Goal: Task Accomplishment & Management: Manage account settings

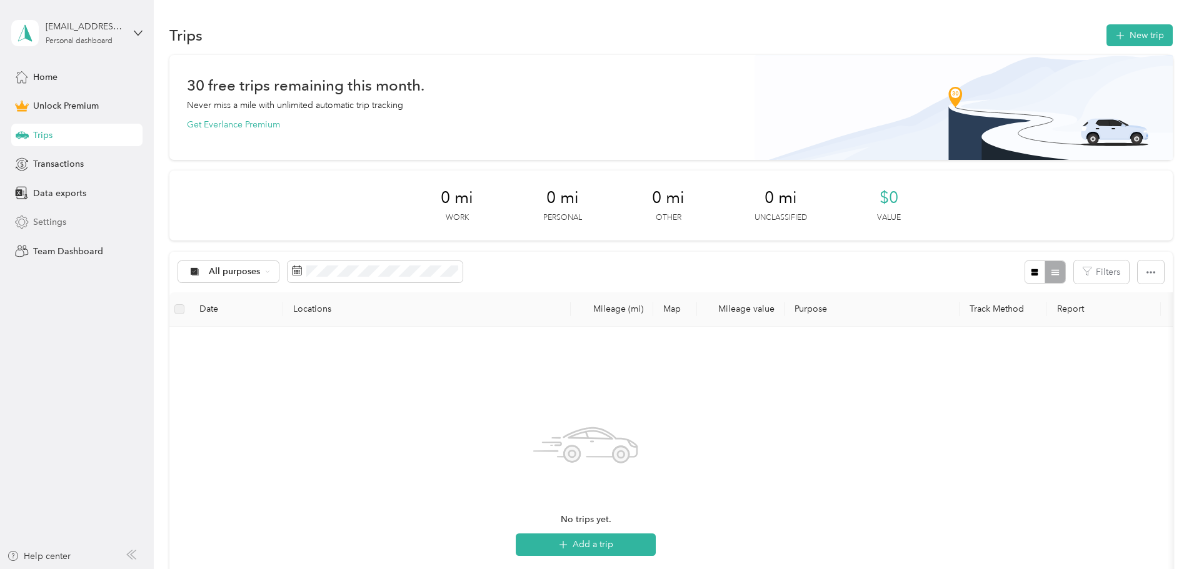
click at [46, 223] on span "Settings" at bounding box center [49, 222] width 33 height 13
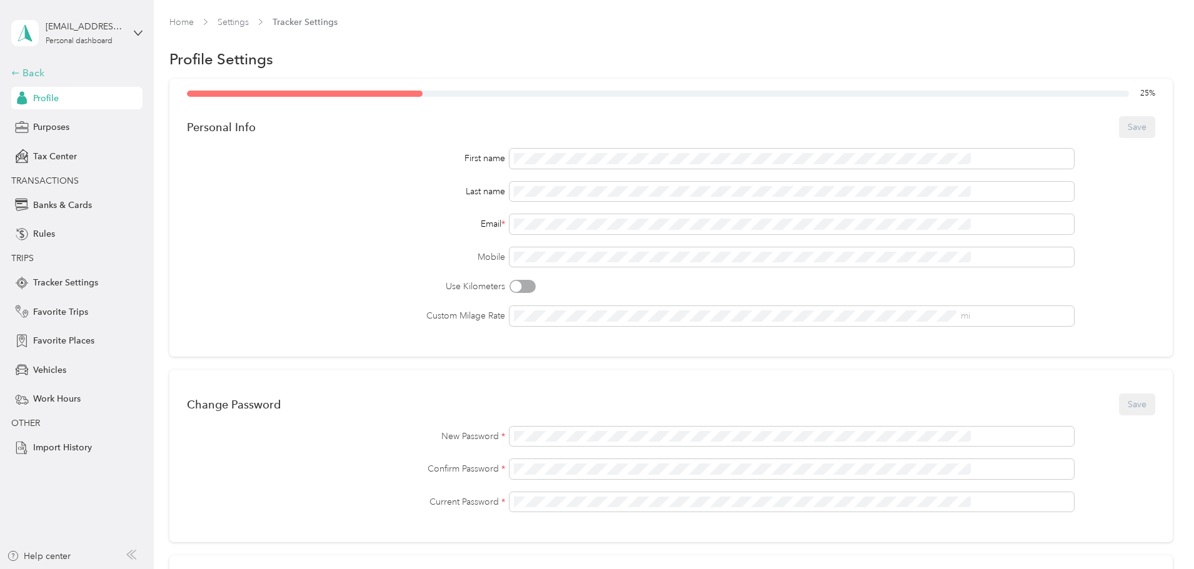
click at [12, 71] on icon at bounding box center [15, 73] width 9 height 9
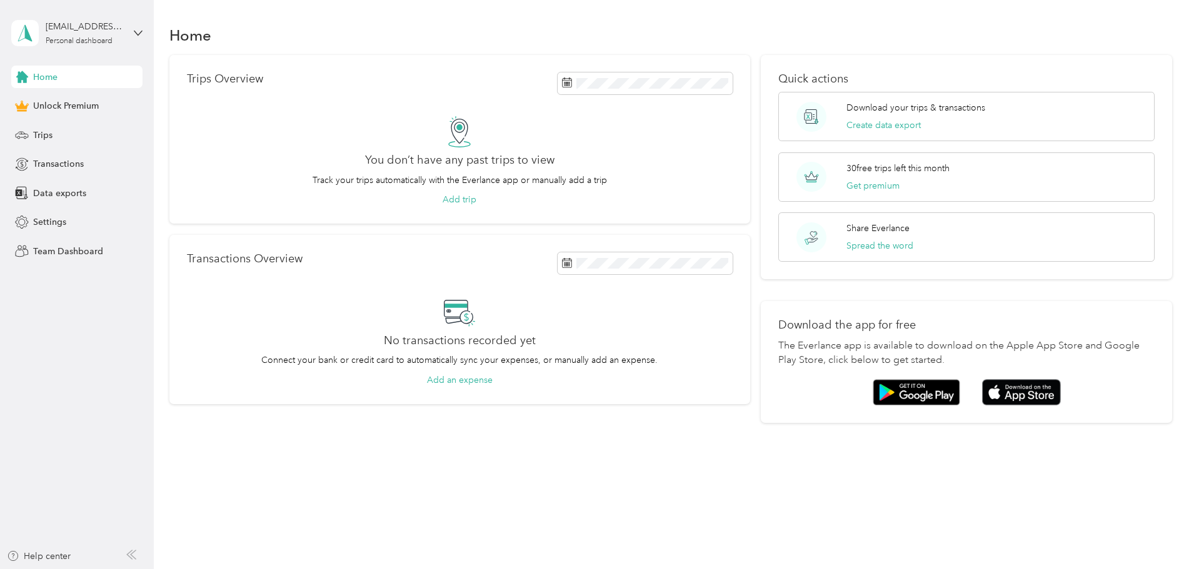
click at [136, 26] on div "chimwemwe.manganda@chpw.org Personal dashboard" at bounding box center [76, 33] width 131 height 44
click at [111, 391] on aside "chimwemwe.manganda@chpw.org Personal dashboard Home Unlock Premium Trips Transa…" at bounding box center [77, 284] width 154 height 569
click at [48, 251] on span "Team Dashboard" at bounding box center [68, 251] width 70 height 13
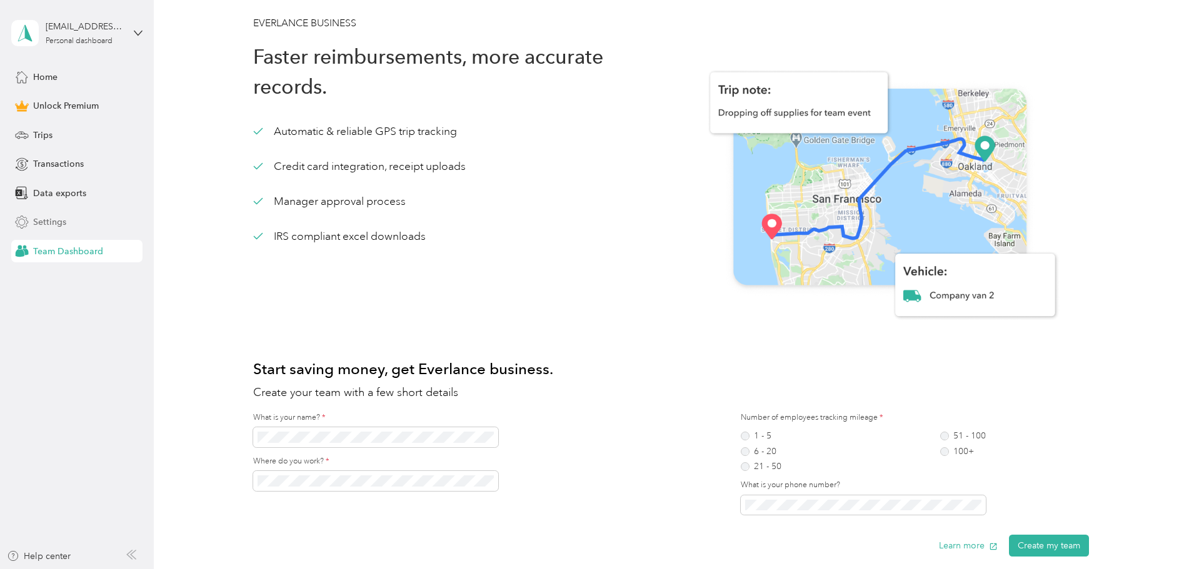
click at [42, 223] on span "Settings" at bounding box center [49, 222] width 33 height 13
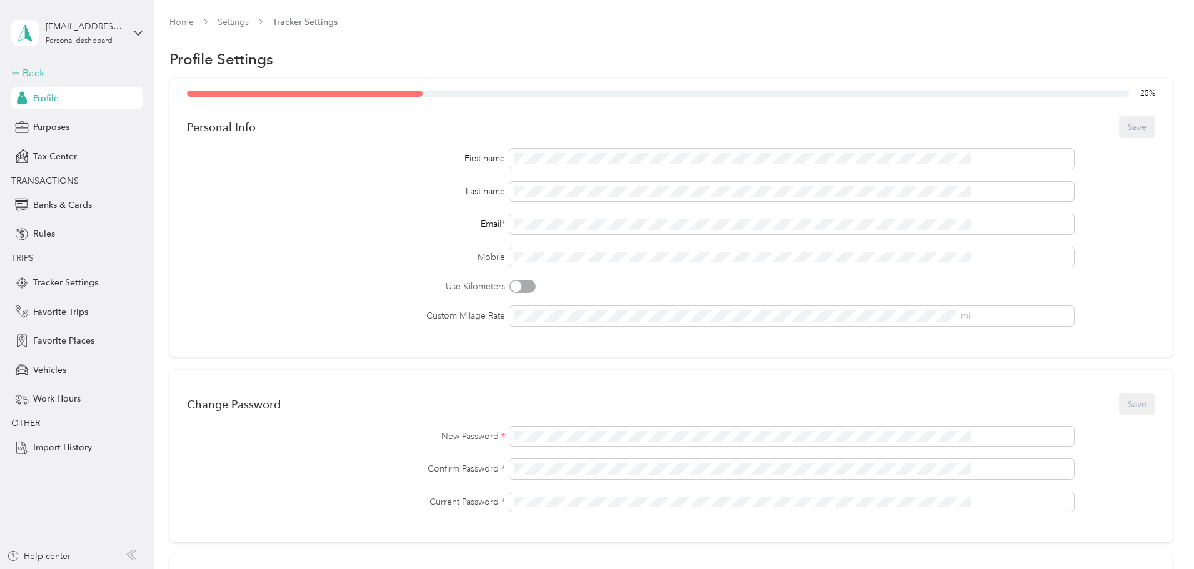
click at [13, 74] on icon at bounding box center [15, 73] width 9 height 9
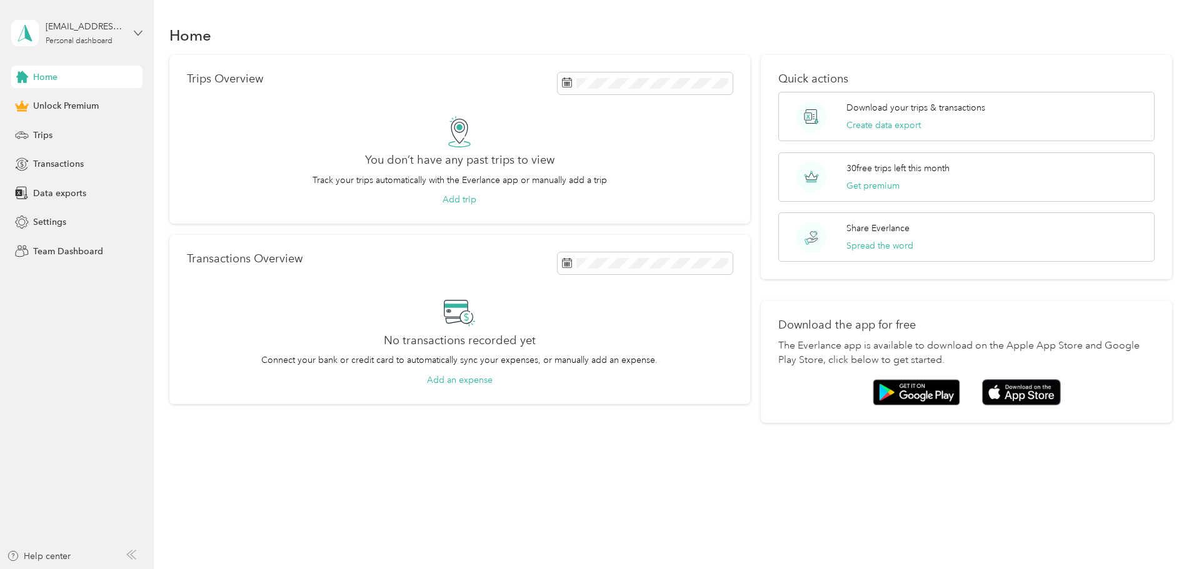
click at [136, 30] on icon at bounding box center [138, 33] width 9 height 9
click at [134, 30] on icon at bounding box center [138, 33] width 9 height 9
click at [131, 557] on icon at bounding box center [131, 555] width 10 height 10
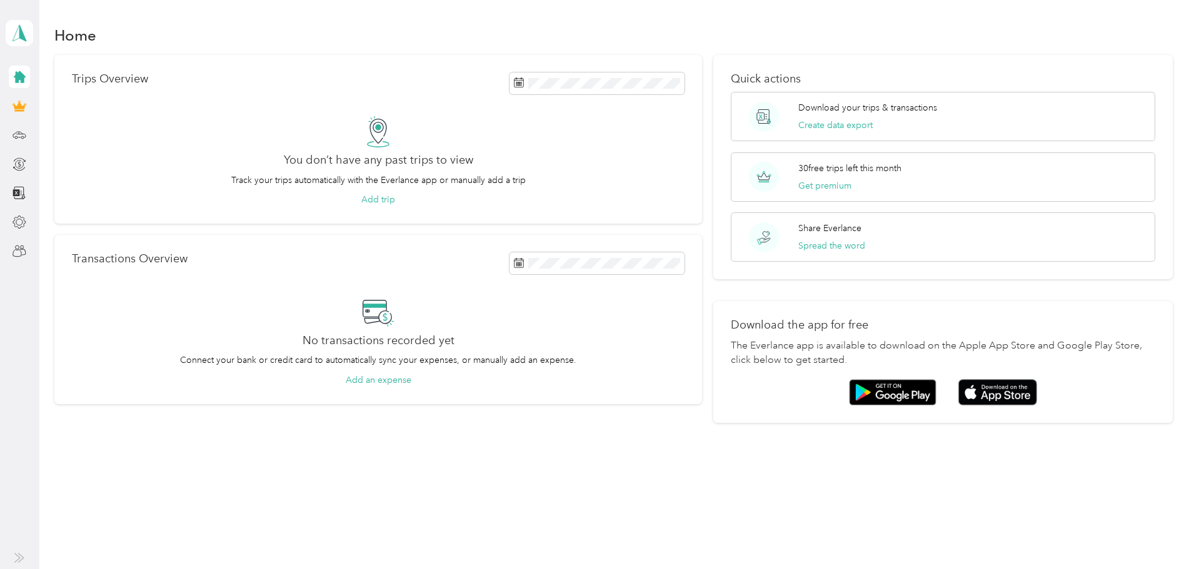
click at [23, 559] on icon at bounding box center [21, 558] width 5 height 9
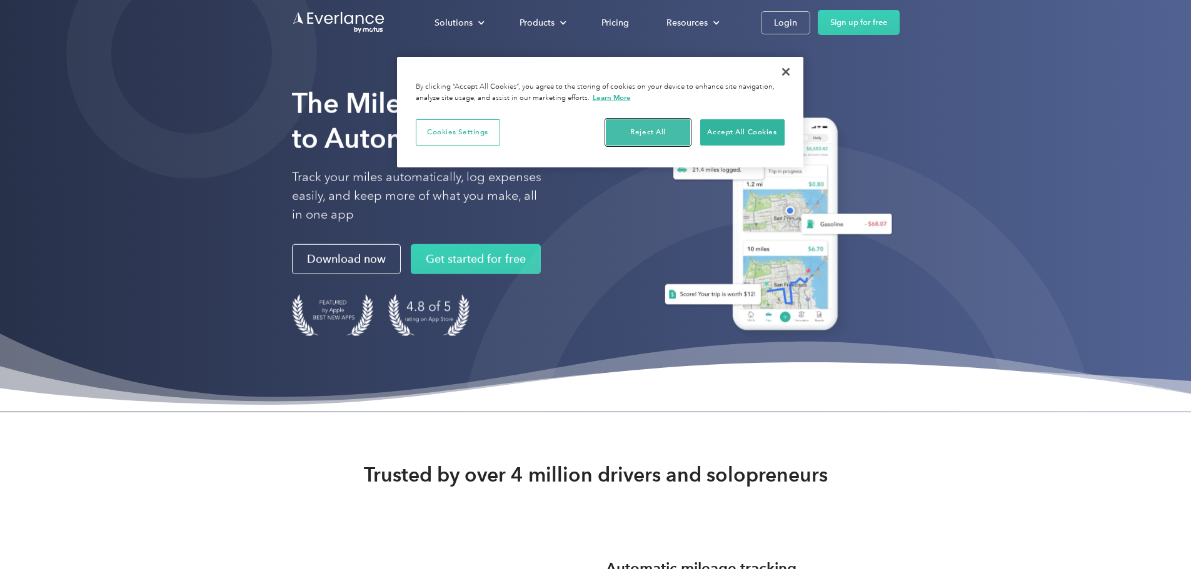
click at [636, 133] on button "Reject All" at bounding box center [648, 132] width 84 height 26
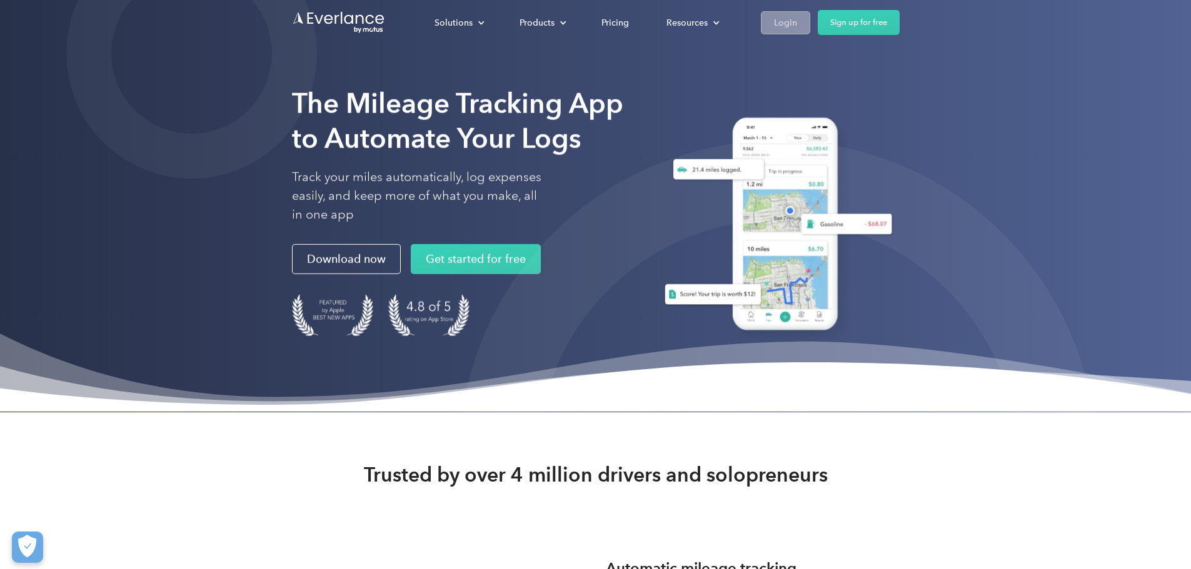
click at [797, 24] on div "Login" at bounding box center [785, 23] width 23 height 16
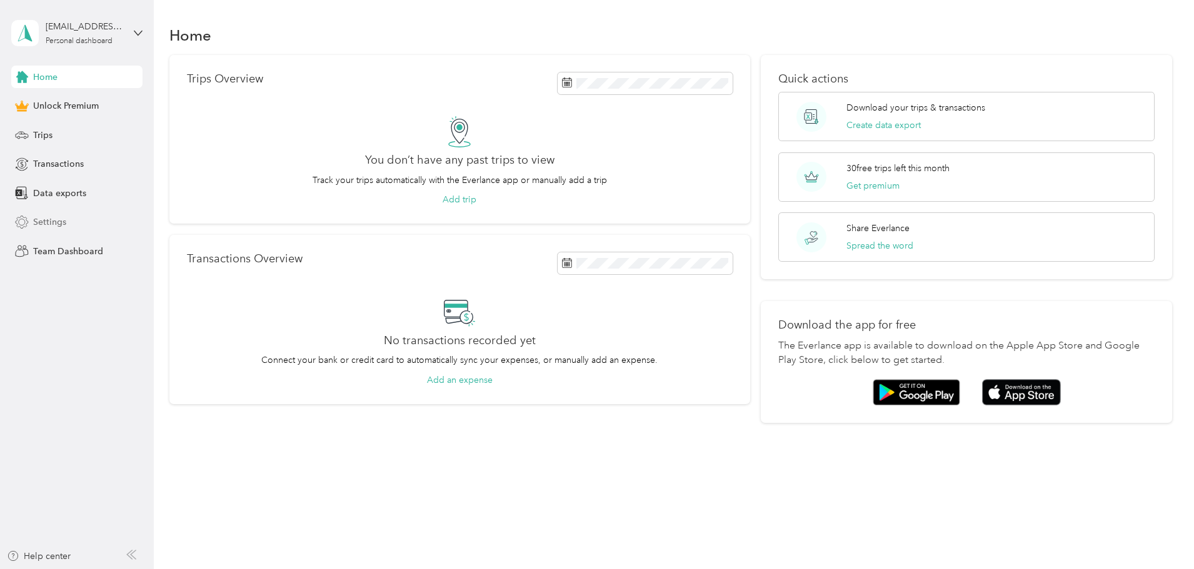
click at [41, 221] on span "Settings" at bounding box center [49, 222] width 33 height 13
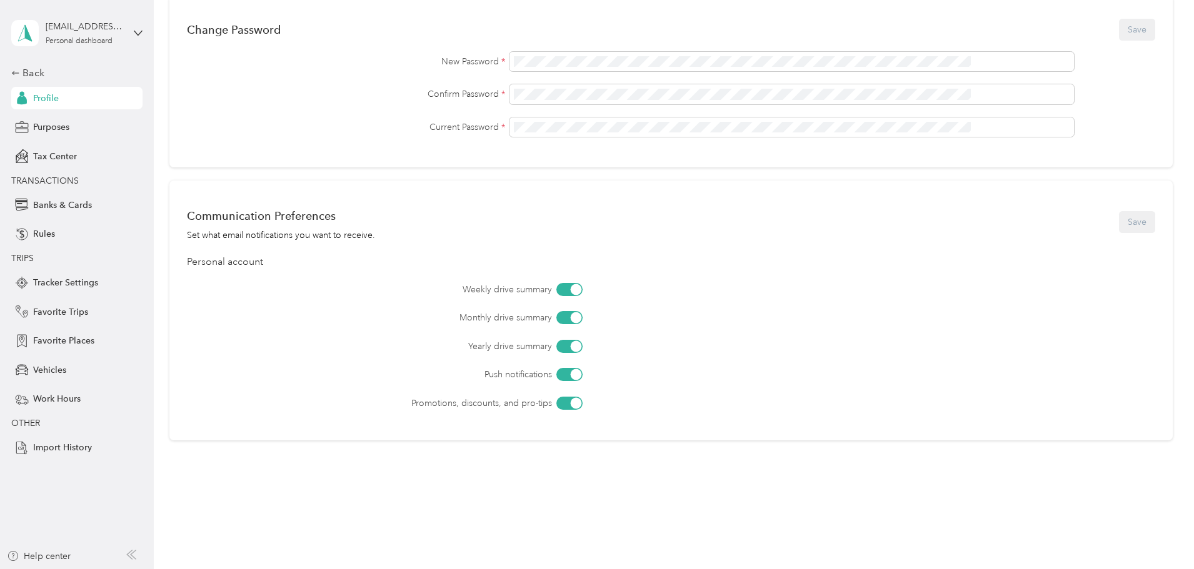
scroll to position [388, 0]
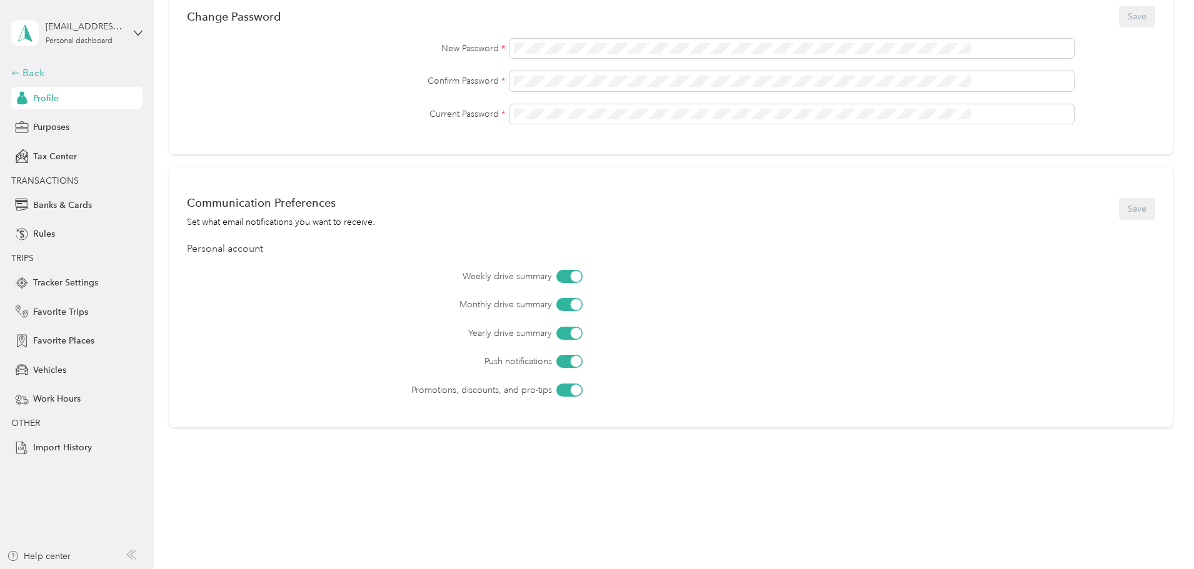
click at [16, 77] on icon at bounding box center [15, 73] width 9 height 9
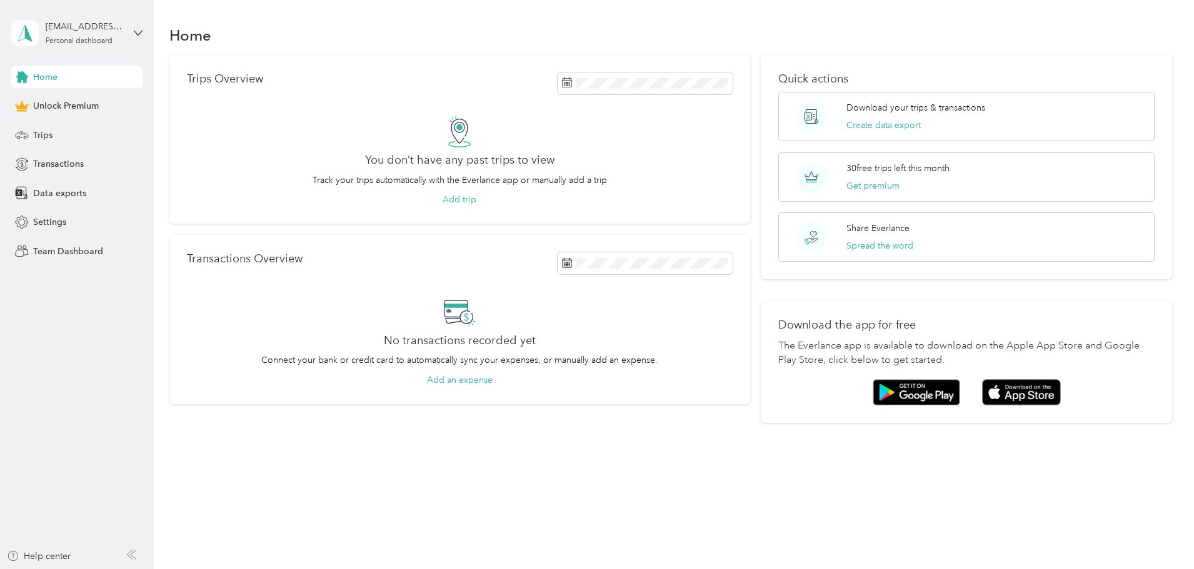
click at [133, 31] on div "chimwemwe.manganda@chpw.org Personal dashboard" at bounding box center [76, 33] width 131 height 44
click at [23, 287] on aside "chimwemwe.manganda@chpw.org Personal dashboard Home Unlock Premium Trips Transa…" at bounding box center [77, 284] width 154 height 569
click at [16, 219] on icon at bounding box center [22, 223] width 14 height 14
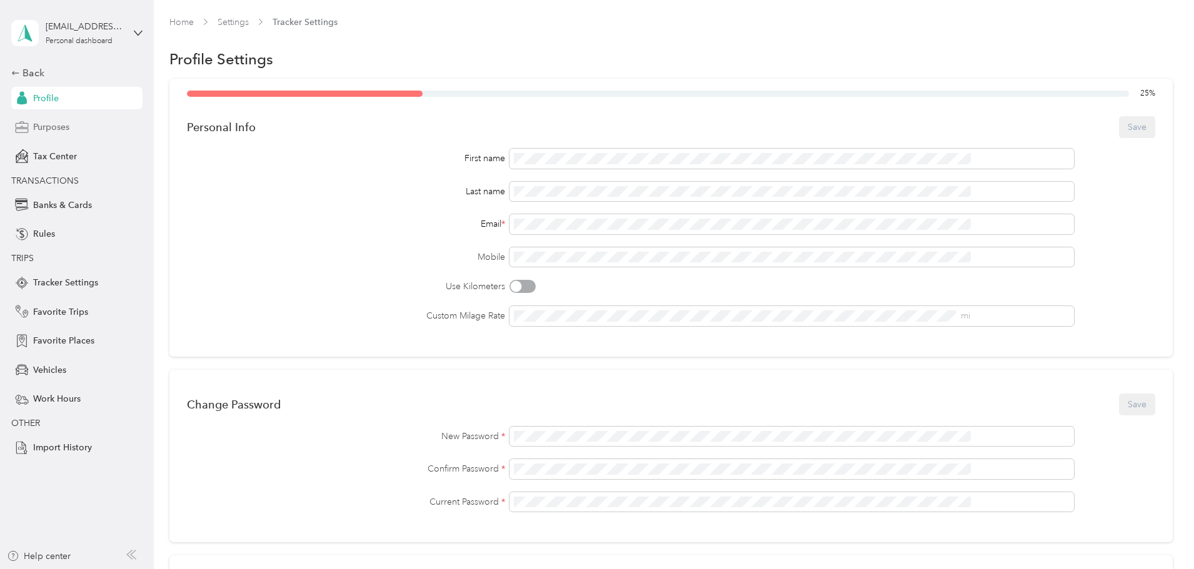
click at [49, 130] on span "Purposes" at bounding box center [51, 127] width 36 height 13
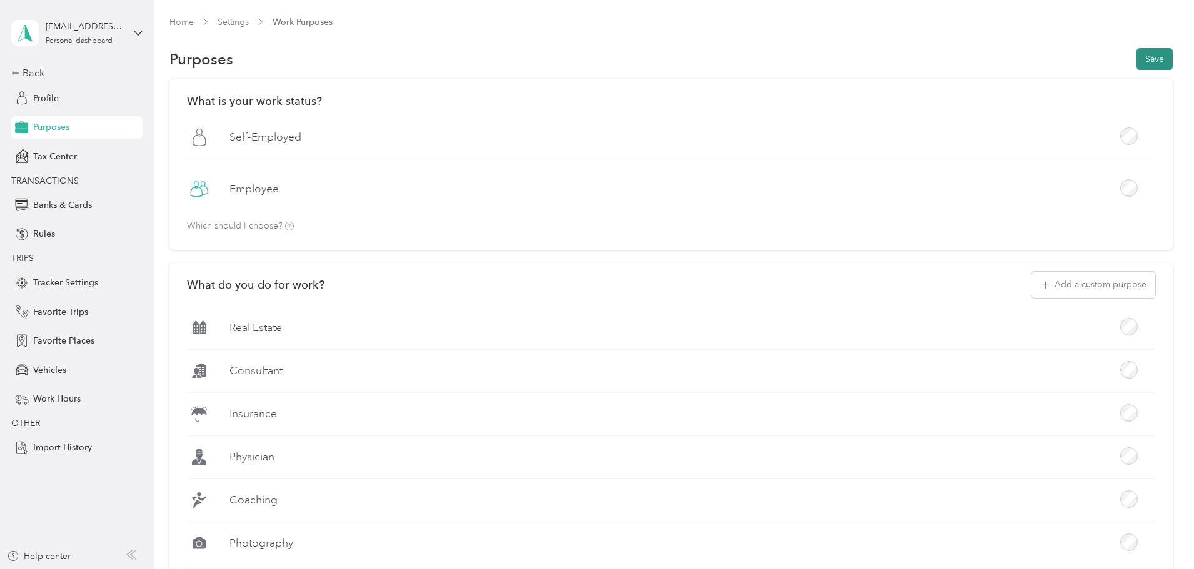
click at [1136, 60] on button "Save" at bounding box center [1154, 59] width 36 height 22
click at [18, 73] on icon at bounding box center [15, 73] width 9 height 9
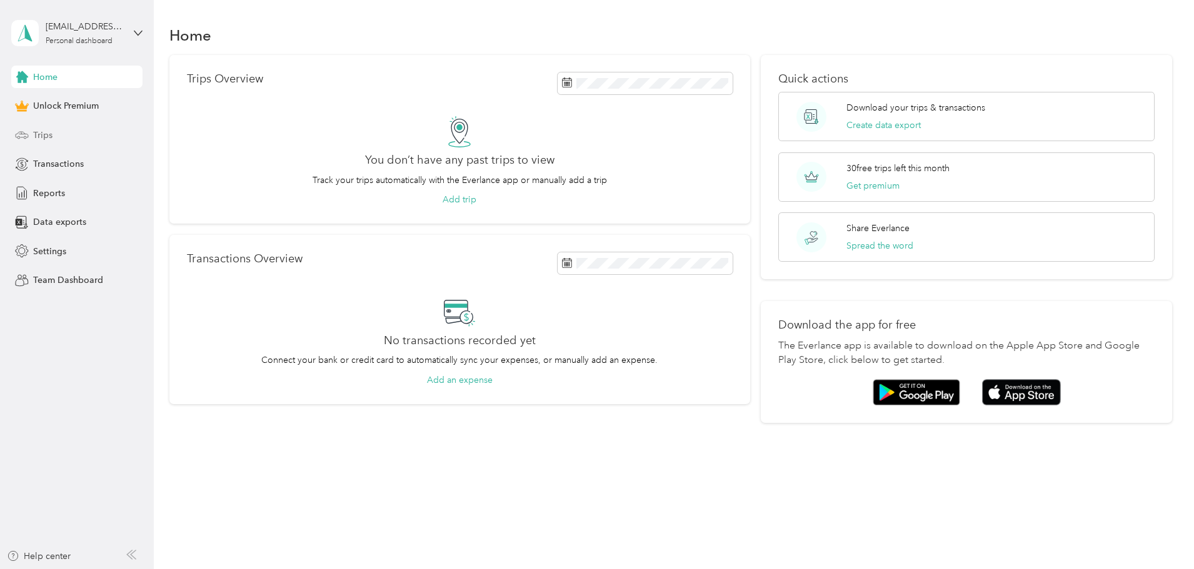
click at [46, 131] on span "Trips" at bounding box center [42, 135] width 19 height 13
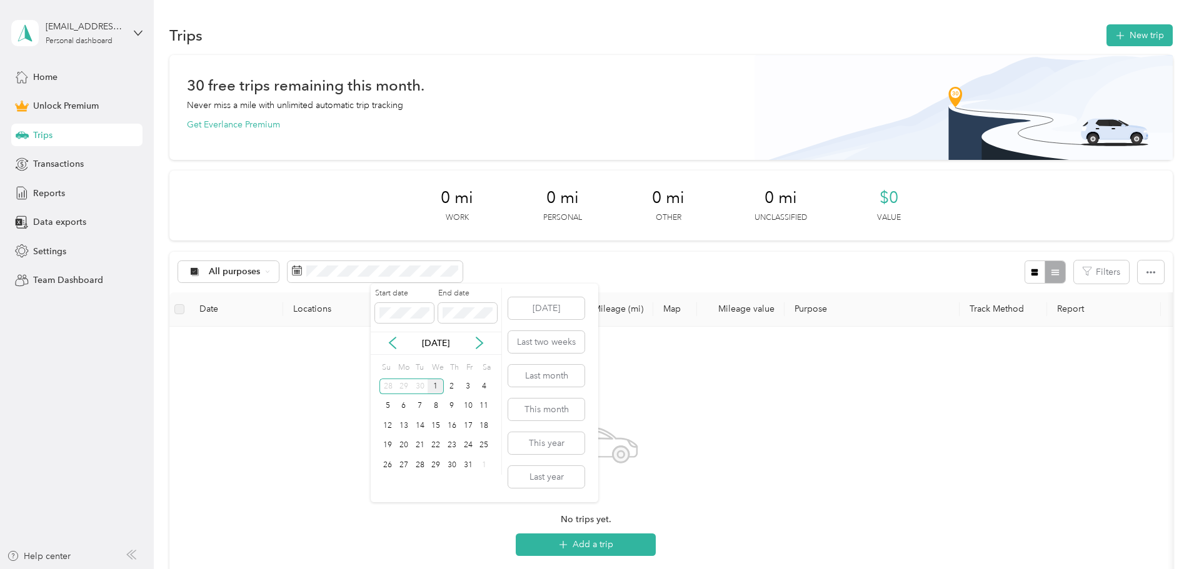
click at [438, 386] on div "1" at bounding box center [436, 387] width 16 height 16
click at [439, 383] on div "1" at bounding box center [436, 387] width 16 height 16
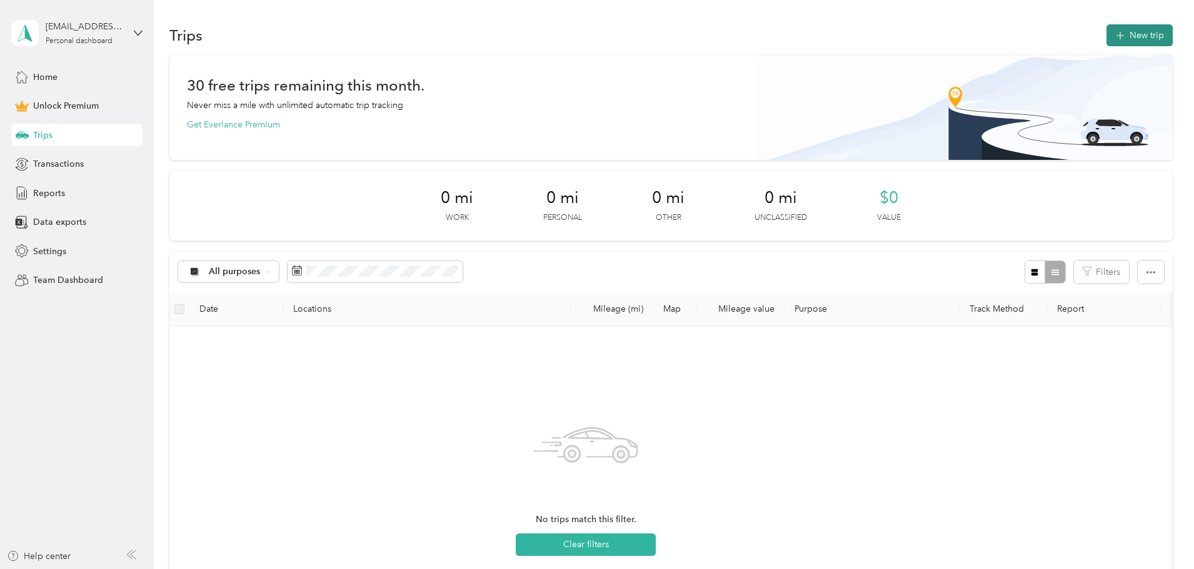
click at [1106, 32] on button "New trip" at bounding box center [1139, 35] width 66 height 22
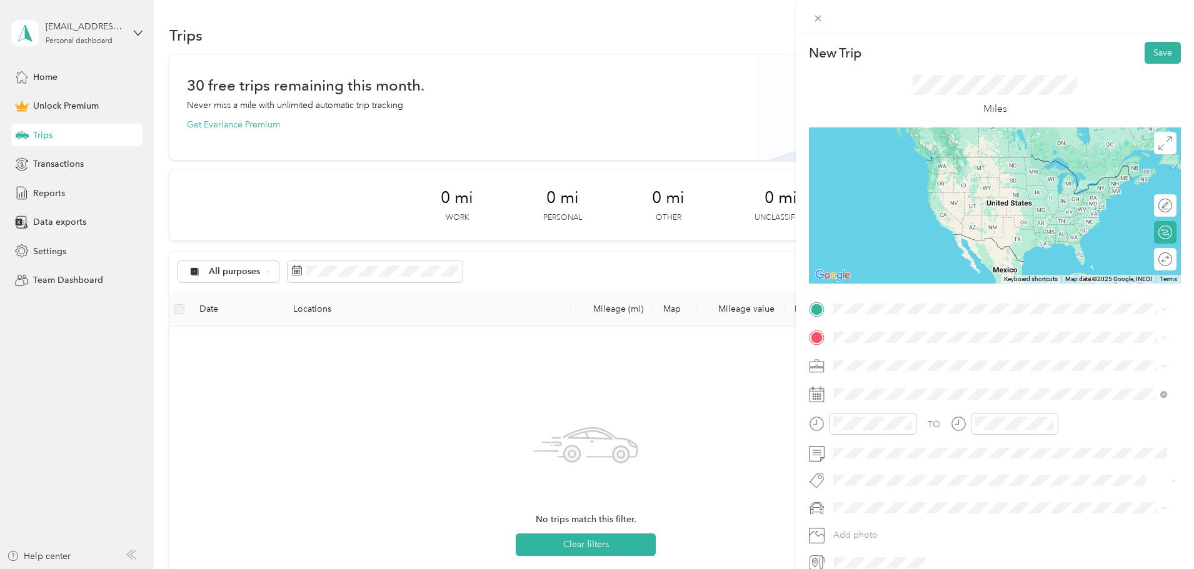
click at [918, 356] on span "4750 Auburn Way North Auburn, Washington 98002, United States" at bounding box center [919, 350] width 125 height 11
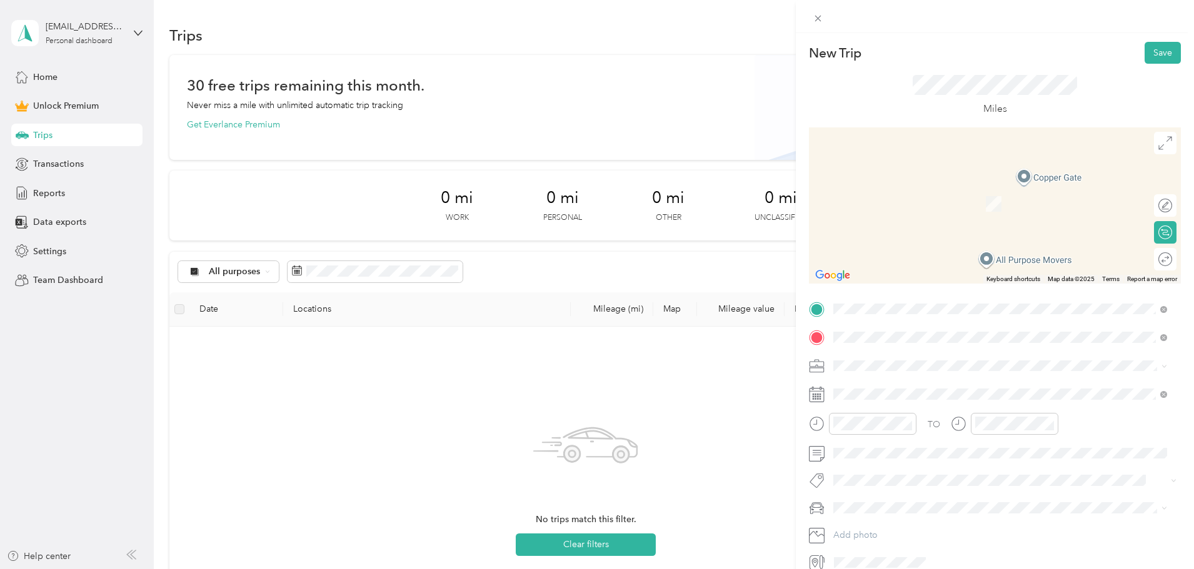
click at [898, 378] on span "15411 Northeast 95th Street Redmond, Washington 98052, United States" at bounding box center [919, 382] width 125 height 11
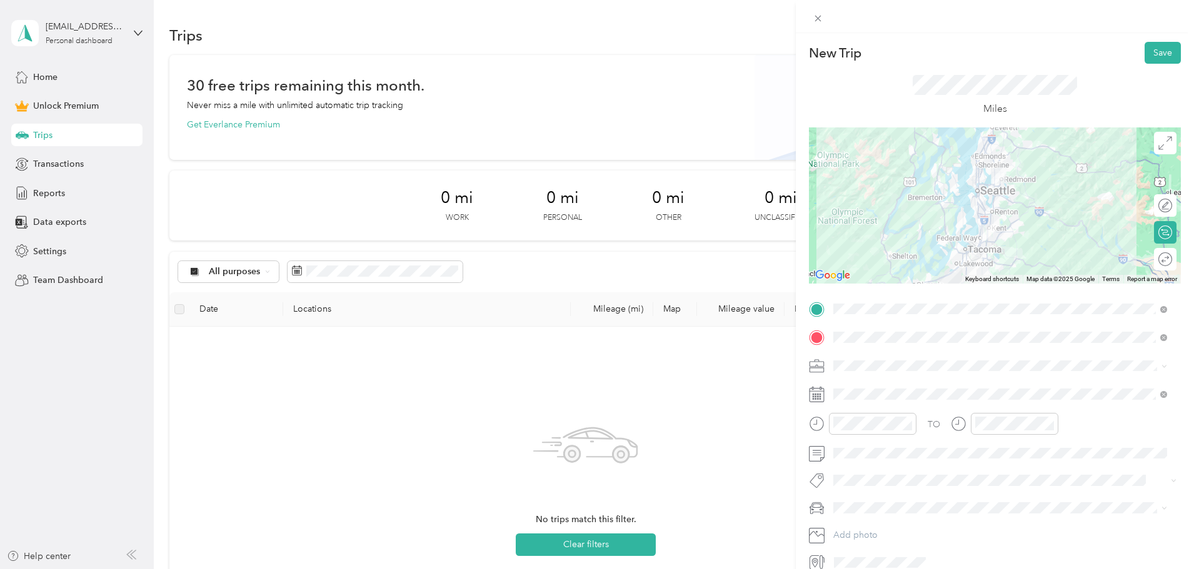
click at [1161, 366] on icon at bounding box center [1164, 367] width 6 height 6
click at [849, 388] on li "Work" at bounding box center [1000, 382] width 343 height 22
click at [908, 423] on icon "close-circle" at bounding box center [907, 423] width 9 height 9
click at [849, 357] on div "10" at bounding box center [846, 357] width 30 height 18
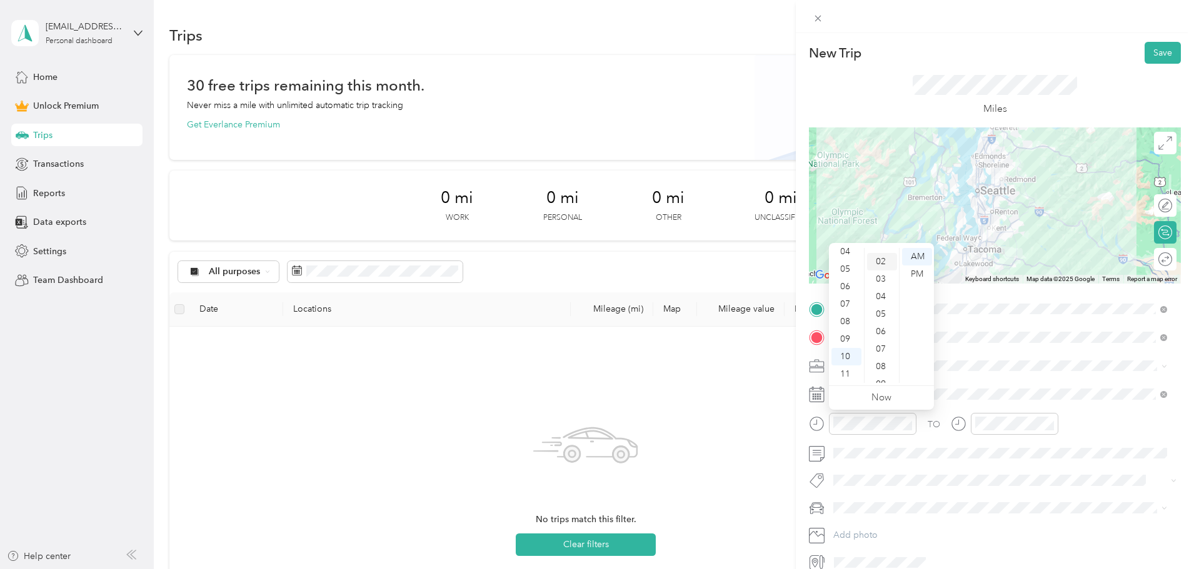
click at [883, 259] on div "02" at bounding box center [882, 262] width 30 height 18
click at [916, 255] on div "AM" at bounding box center [917, 257] width 30 height 18
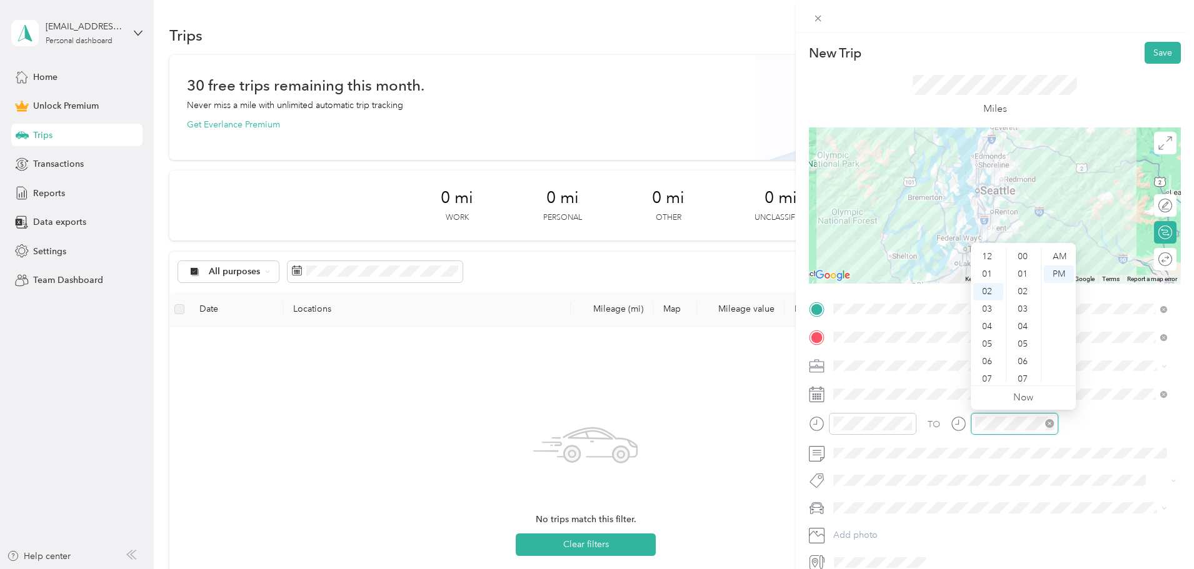
scroll to position [630, 0]
click at [1050, 423] on icon "close-circle" at bounding box center [1049, 423] width 9 height 9
click at [1049, 423] on icon "close-circle" at bounding box center [1049, 423] width 9 height 9
click at [993, 370] on div "11" at bounding box center [988, 375] width 30 height 18
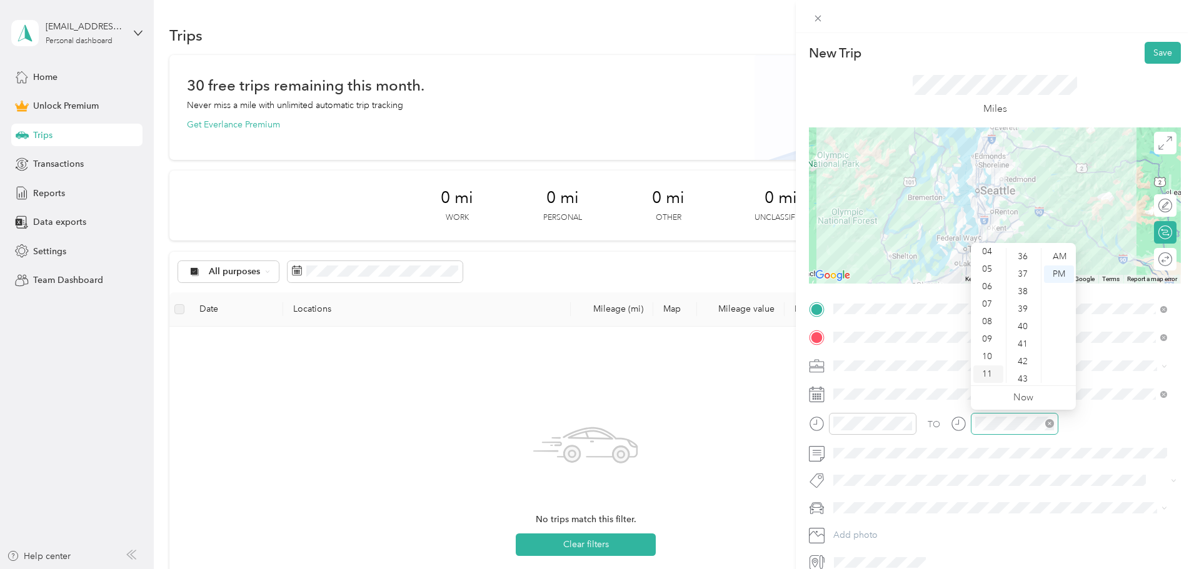
click at [993, 370] on div "11" at bounding box center [988, 375] width 30 height 18
click at [988, 369] on div "11" at bounding box center [988, 375] width 30 height 18
click at [1020, 296] on div "14" at bounding box center [1024, 297] width 30 height 18
click at [988, 370] on div "11" at bounding box center [988, 375] width 30 height 18
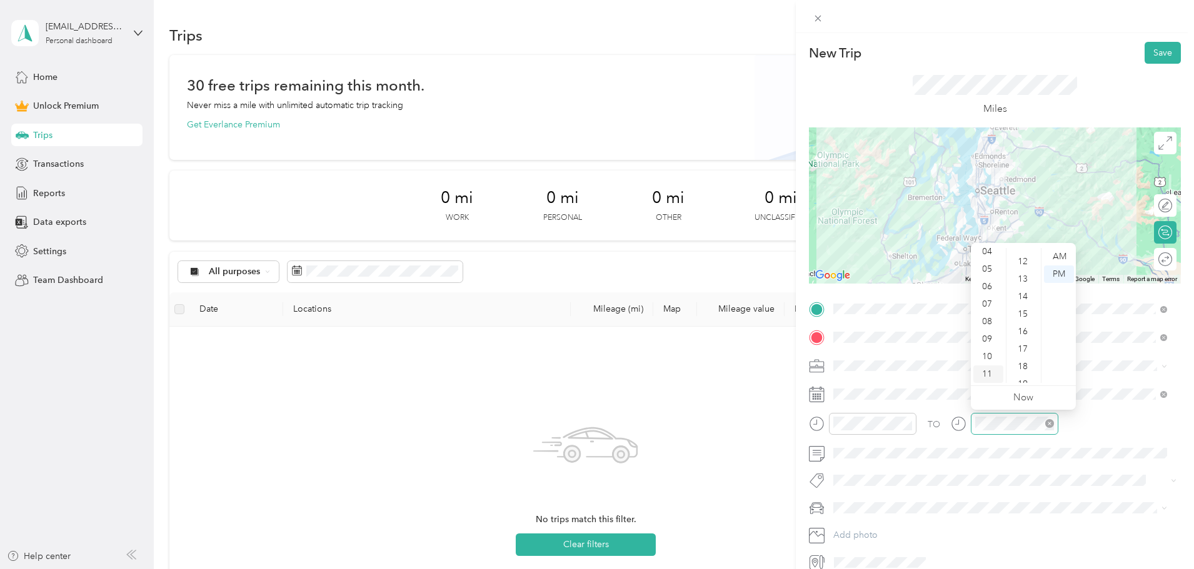
click at [988, 370] on div "11" at bounding box center [988, 375] width 30 height 18
click at [1026, 296] on div "14" at bounding box center [1024, 297] width 30 height 18
click at [1058, 254] on div "AM" at bounding box center [1059, 257] width 30 height 18
click at [1062, 258] on div "AM" at bounding box center [1059, 257] width 30 height 18
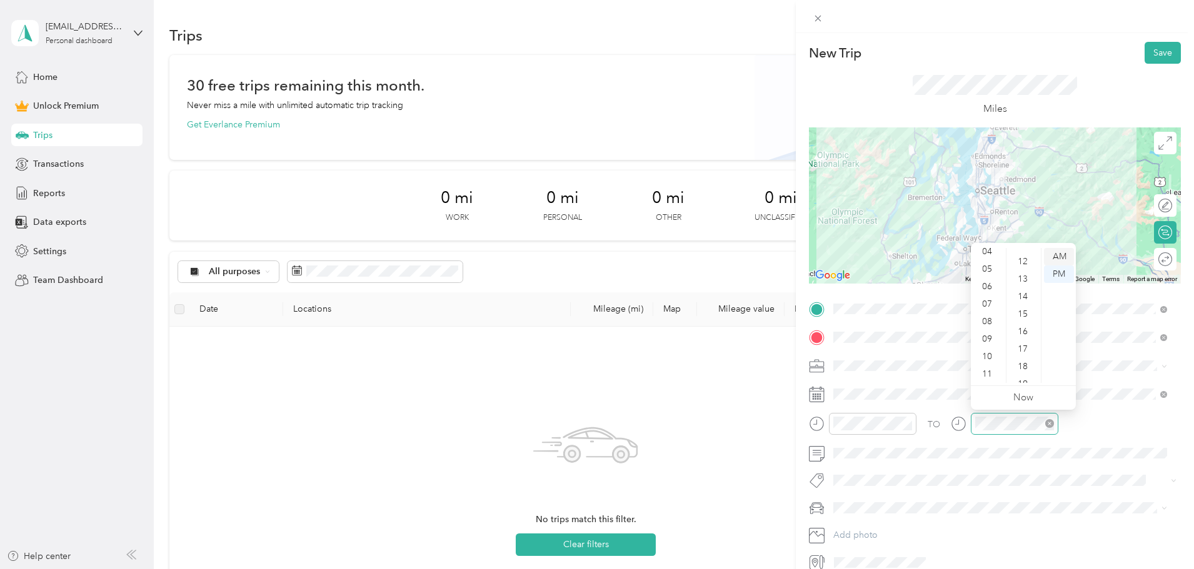
click at [1058, 251] on div "AM" at bounding box center [1059, 257] width 30 height 18
click at [1047, 423] on icon "close-circle" at bounding box center [1049, 423] width 9 height 9
click at [1059, 252] on div "AM" at bounding box center [1059, 257] width 30 height 18
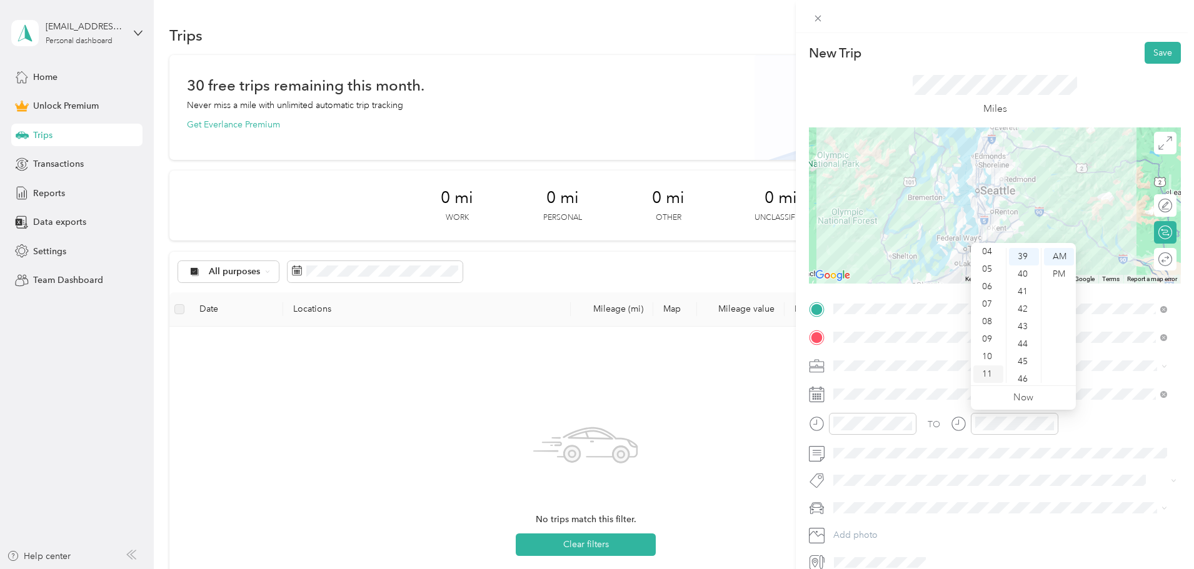
click at [995, 373] on div "11" at bounding box center [988, 375] width 30 height 18
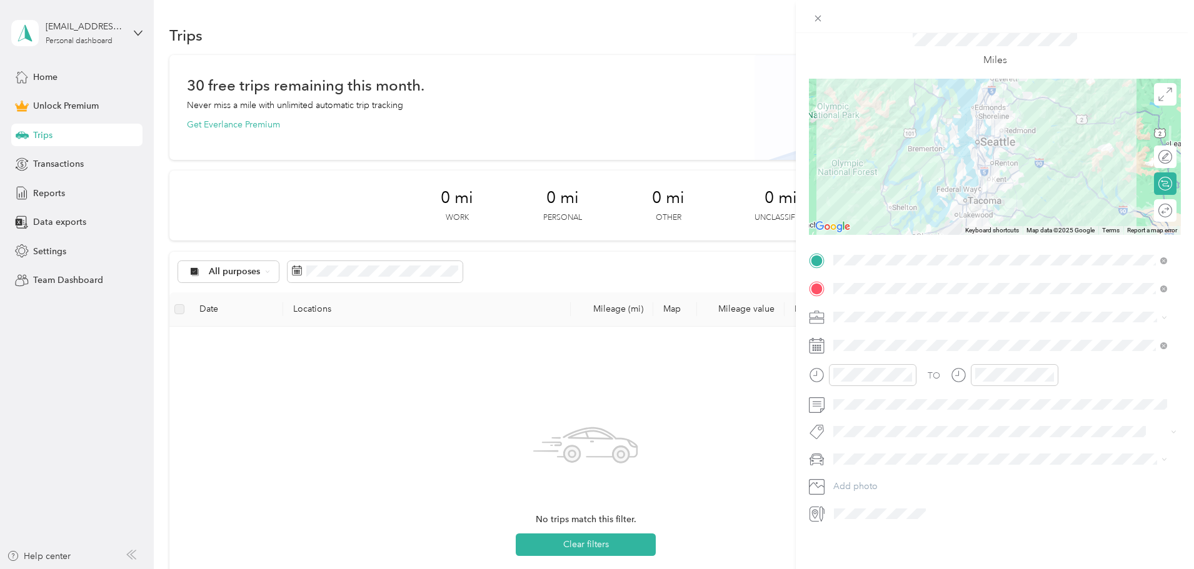
click at [823, 506] on icon at bounding box center [817, 514] width 16 height 16
click at [1020, 406] on div "14" at bounding box center [1024, 406] width 30 height 18
click at [1065, 389] on div "AM" at bounding box center [1059, 393] width 30 height 18
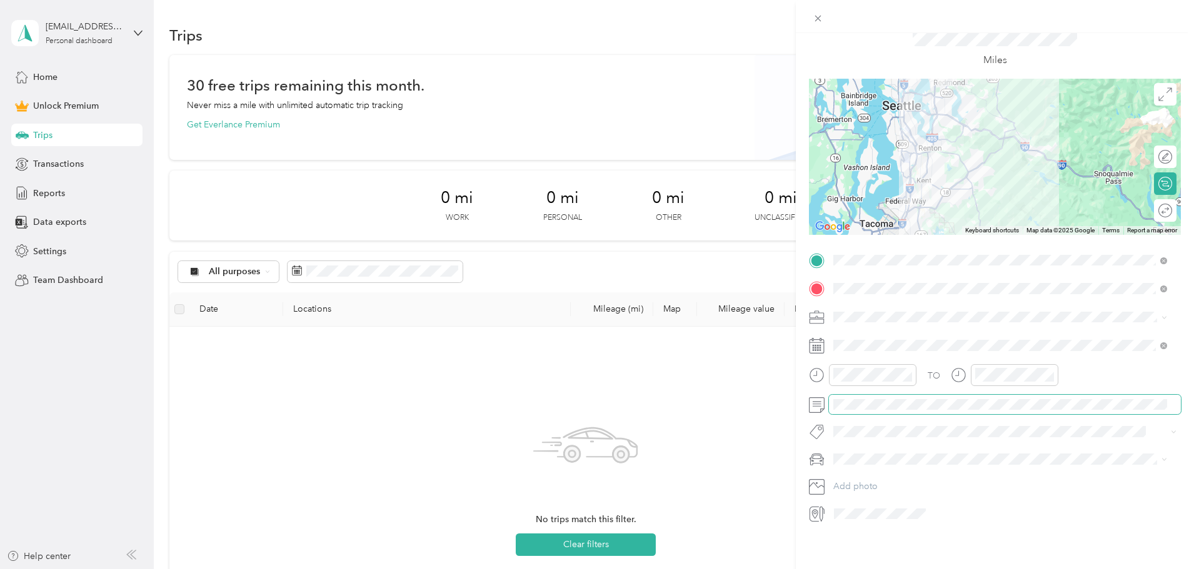
scroll to position [0, 0]
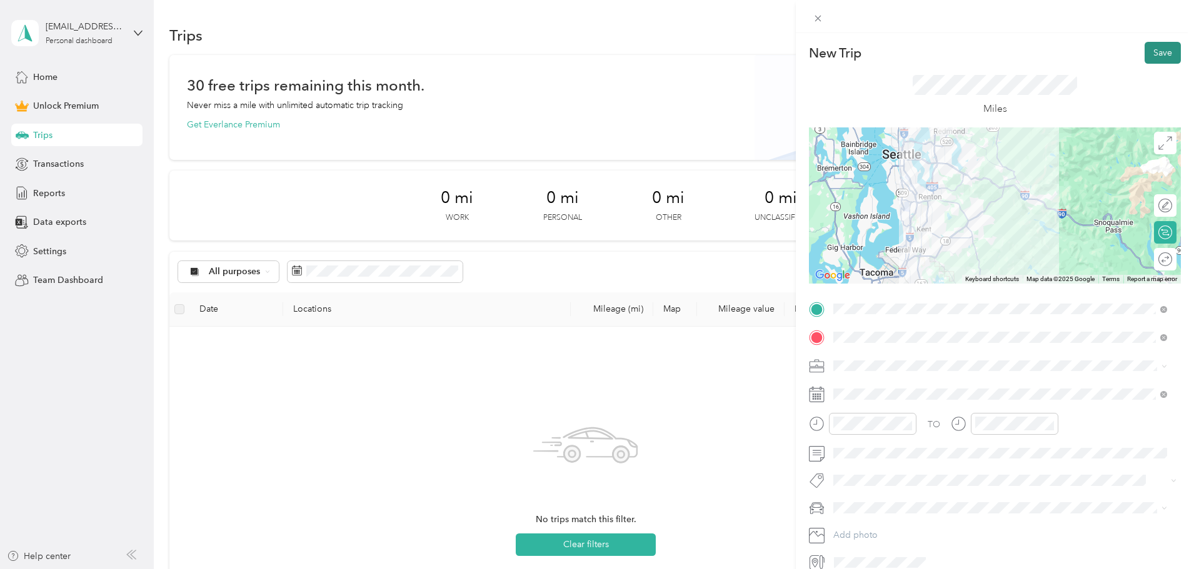
click at [1147, 51] on button "Save" at bounding box center [1162, 53] width 36 height 22
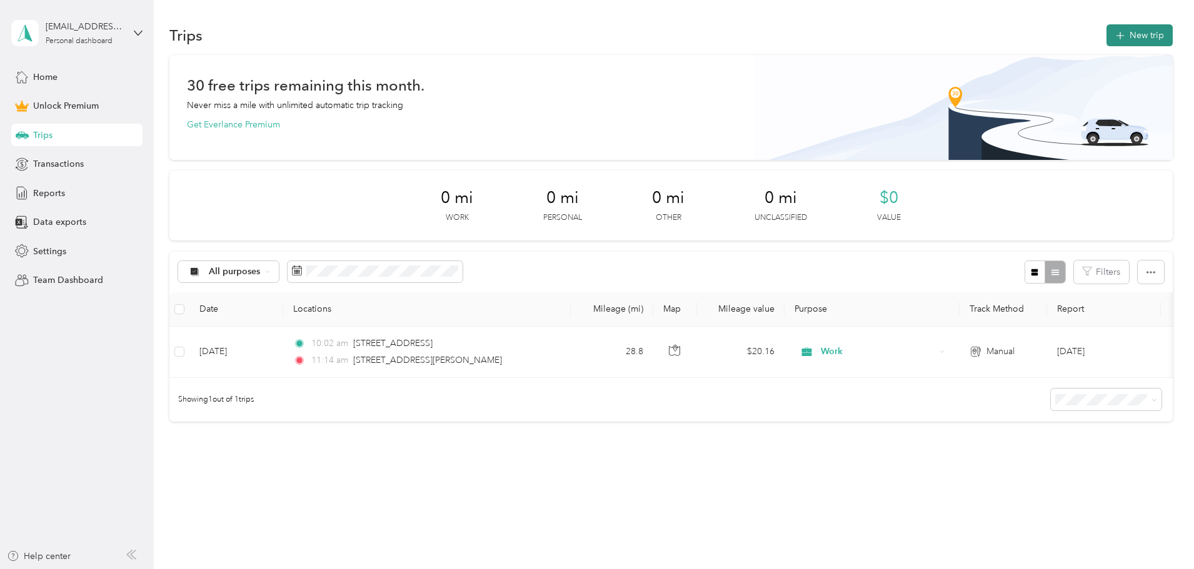
click at [1106, 31] on button "New trip" at bounding box center [1139, 35] width 66 height 22
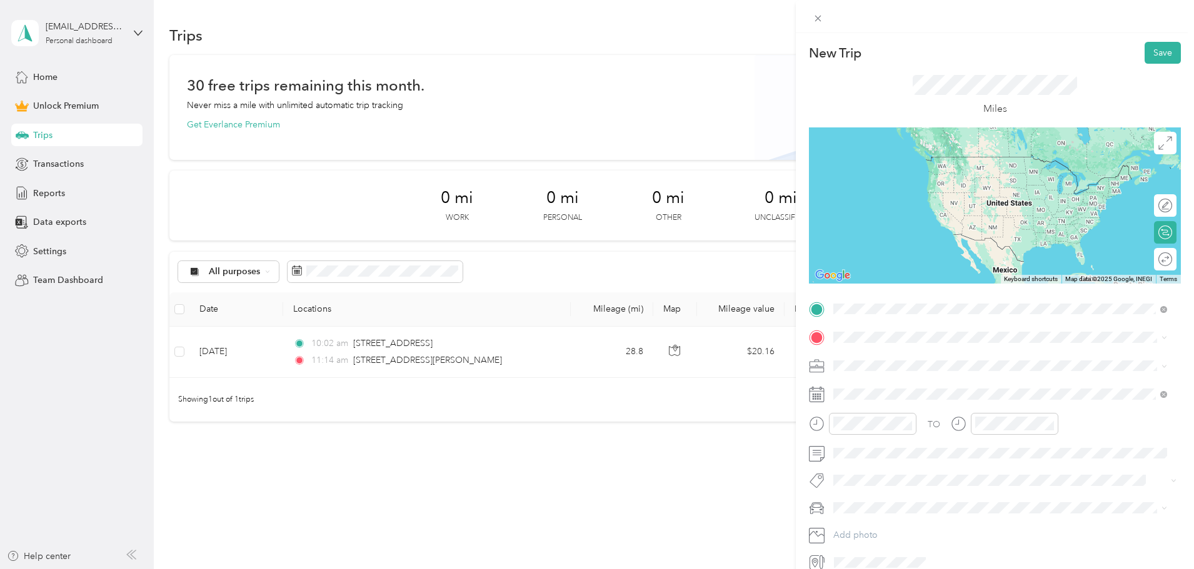
click at [884, 353] on span "15411 Northeast 95th Street Redmond, Washington 98052, United States" at bounding box center [919, 354] width 125 height 11
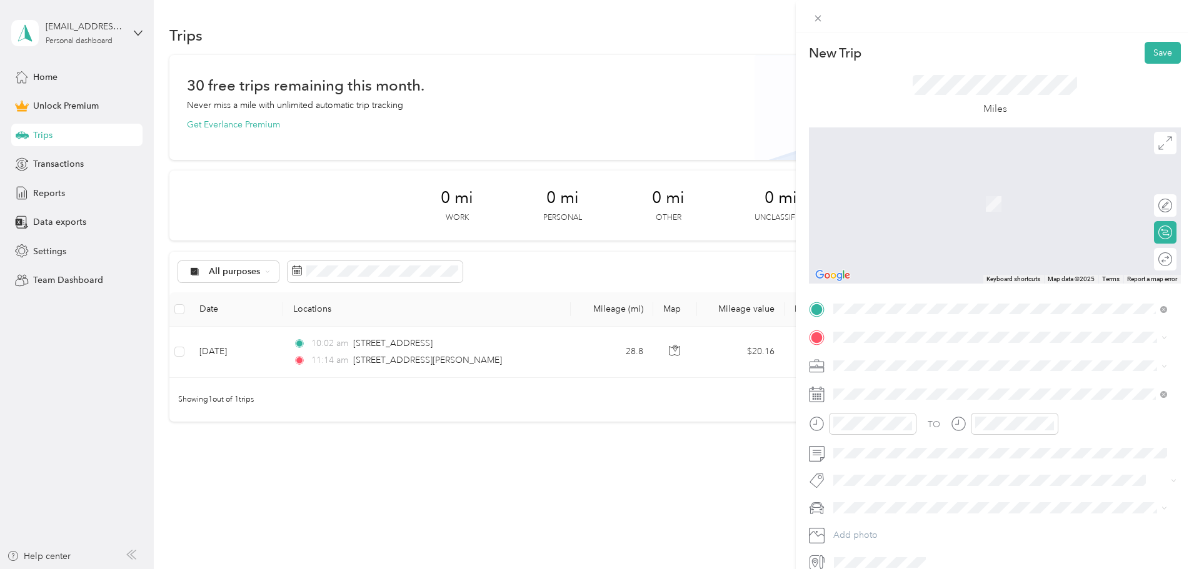
click at [916, 378] on span "4750 Auburn Way North Auburn, Washington 98002, United States" at bounding box center [919, 378] width 125 height 11
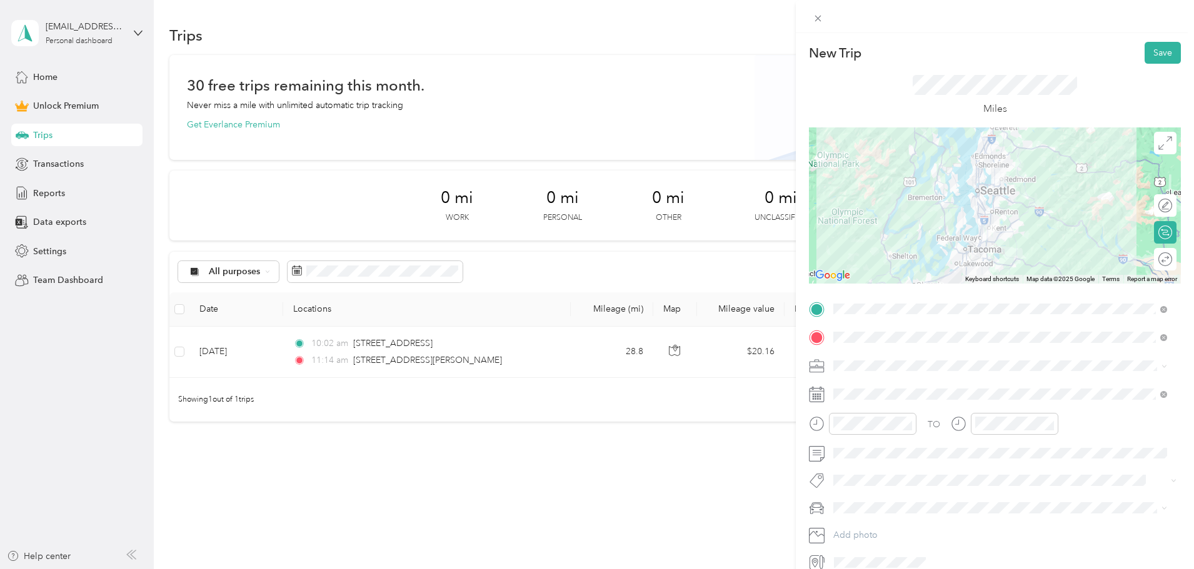
click at [1162, 366] on icon at bounding box center [1164, 367] width 6 height 6
click at [909, 384] on div "Work" at bounding box center [1000, 385] width 325 height 13
click at [843, 377] on div "11" at bounding box center [846, 375] width 30 height 18
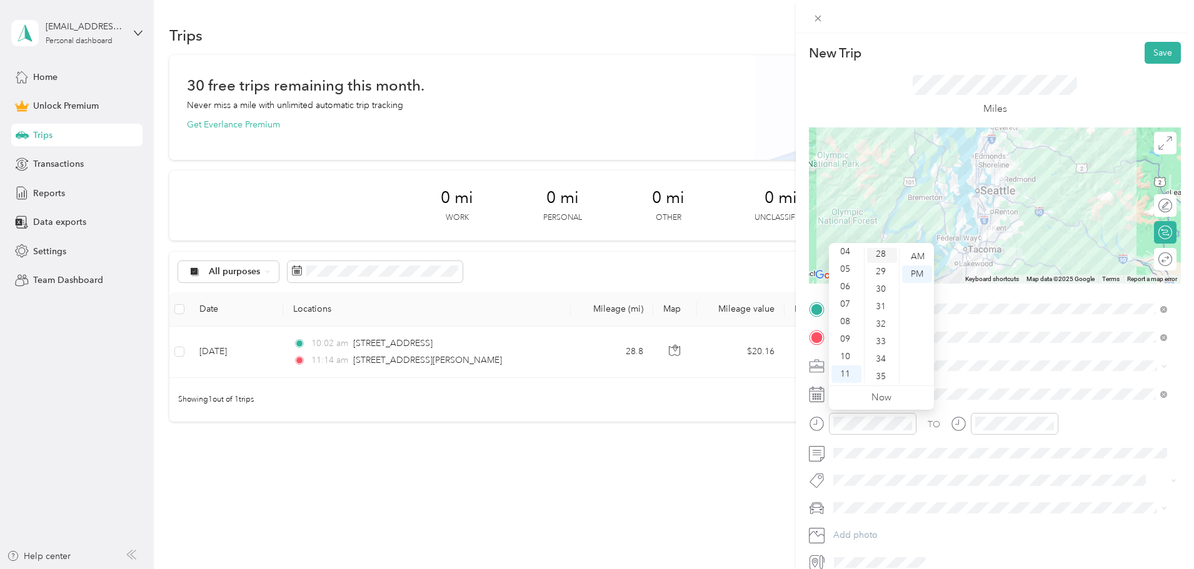
click at [882, 255] on div "28" at bounding box center [882, 255] width 30 height 18
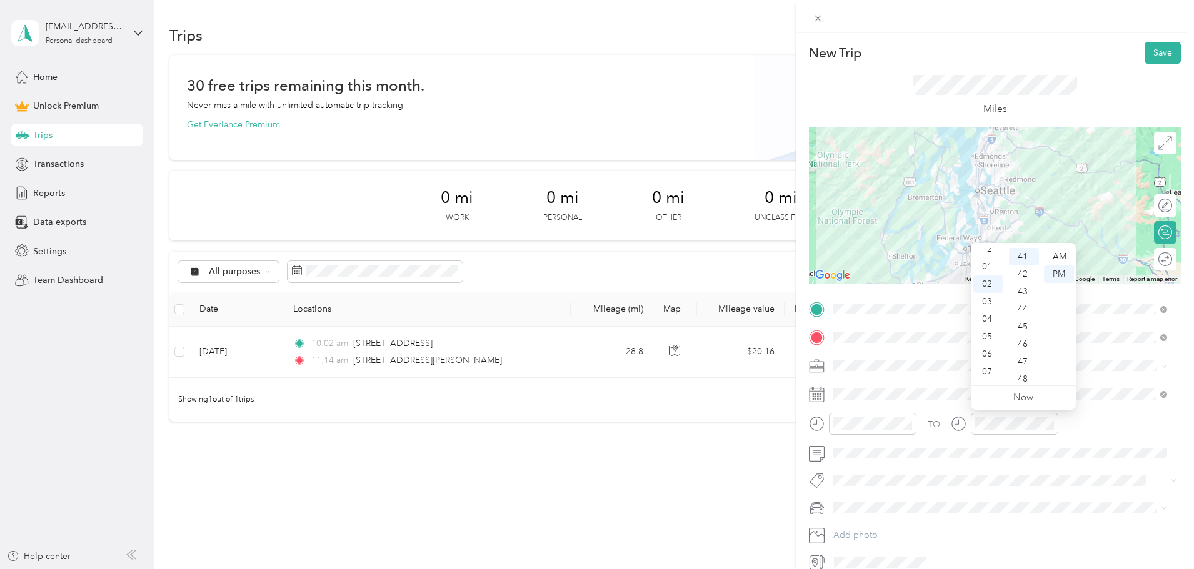
scroll to position [0, 0]
click at [984, 256] on div "12" at bounding box center [988, 257] width 30 height 18
click at [1024, 273] on div "21" at bounding box center [1024, 273] width 30 height 18
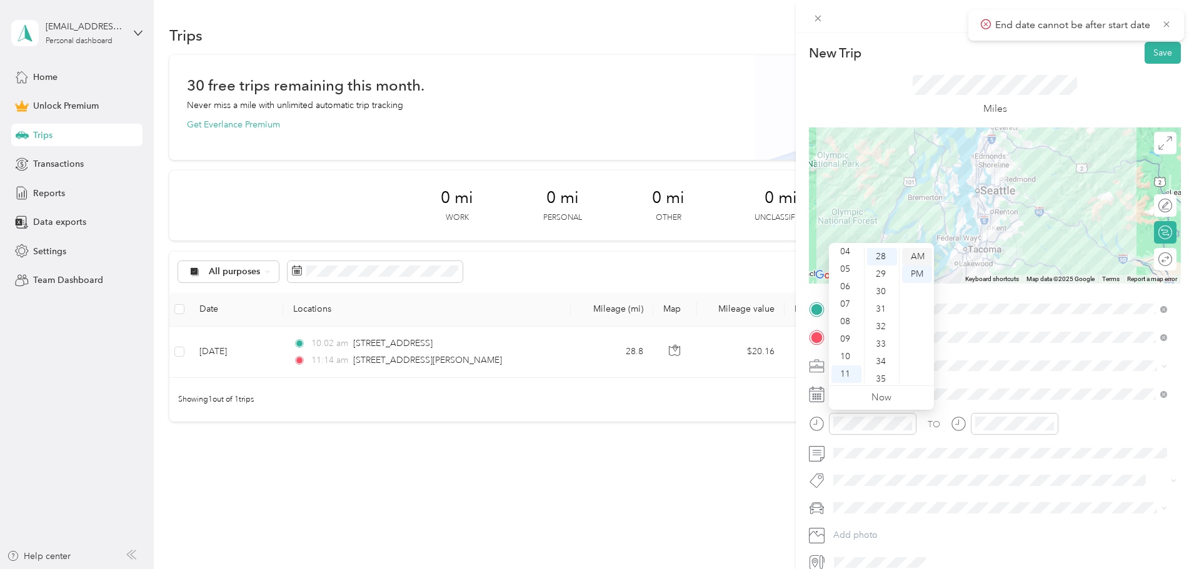
click at [919, 252] on div "AM" at bounding box center [917, 257] width 30 height 18
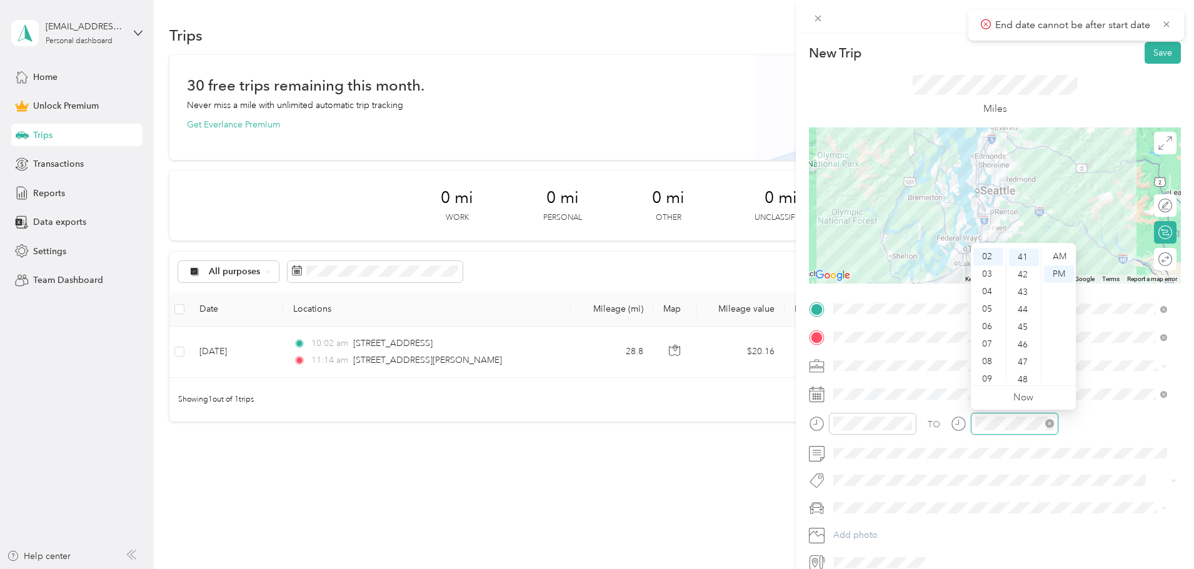
scroll to position [718, 0]
click at [1056, 268] on div "PM" at bounding box center [1059, 275] width 30 height 18
click at [990, 253] on div "12" at bounding box center [988, 257] width 30 height 18
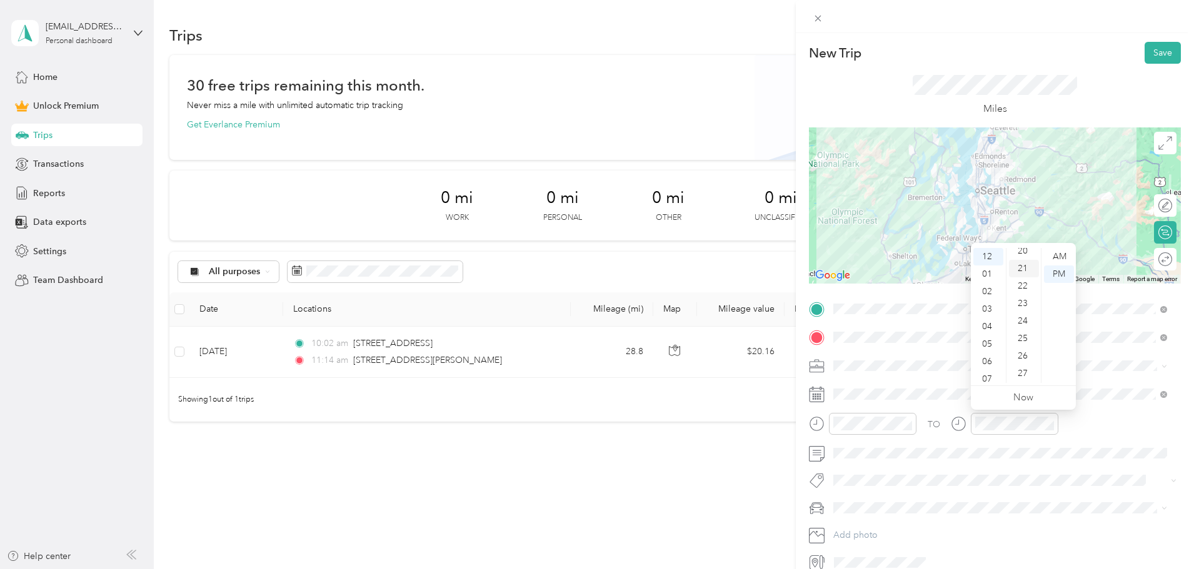
click at [1021, 267] on div "21" at bounding box center [1024, 269] width 30 height 18
click at [997, 569] on div "New Trip Save This trip cannot be edited because it is either under review, app…" at bounding box center [594, 569] width 1188 height 0
click at [1151, 49] on button "Save" at bounding box center [1162, 53] width 36 height 22
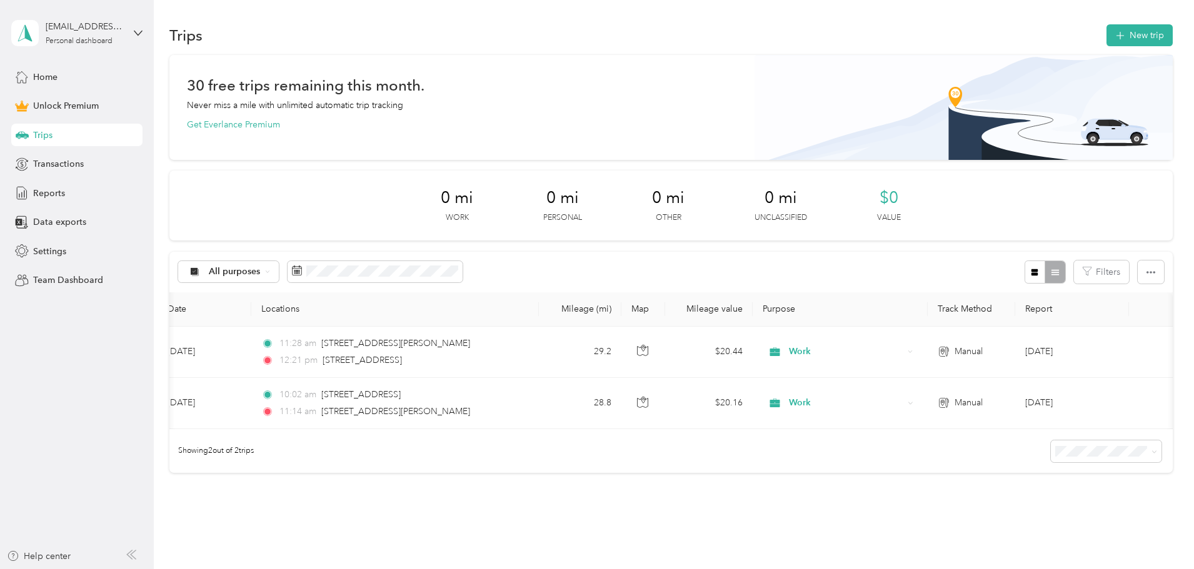
scroll to position [0, 0]
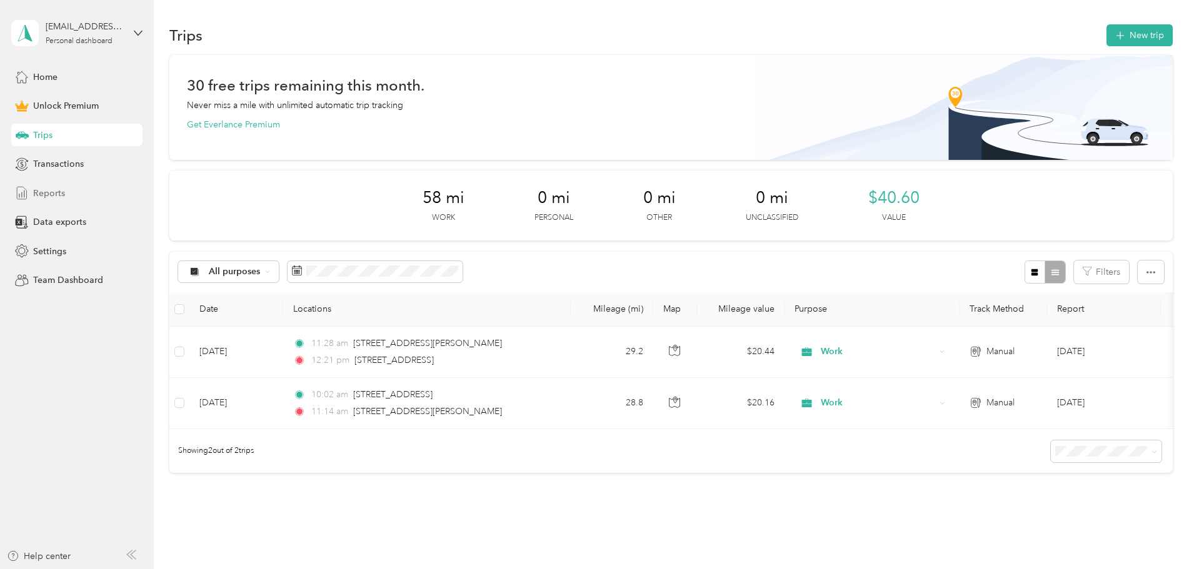
click at [53, 196] on span "Reports" at bounding box center [49, 193] width 32 height 13
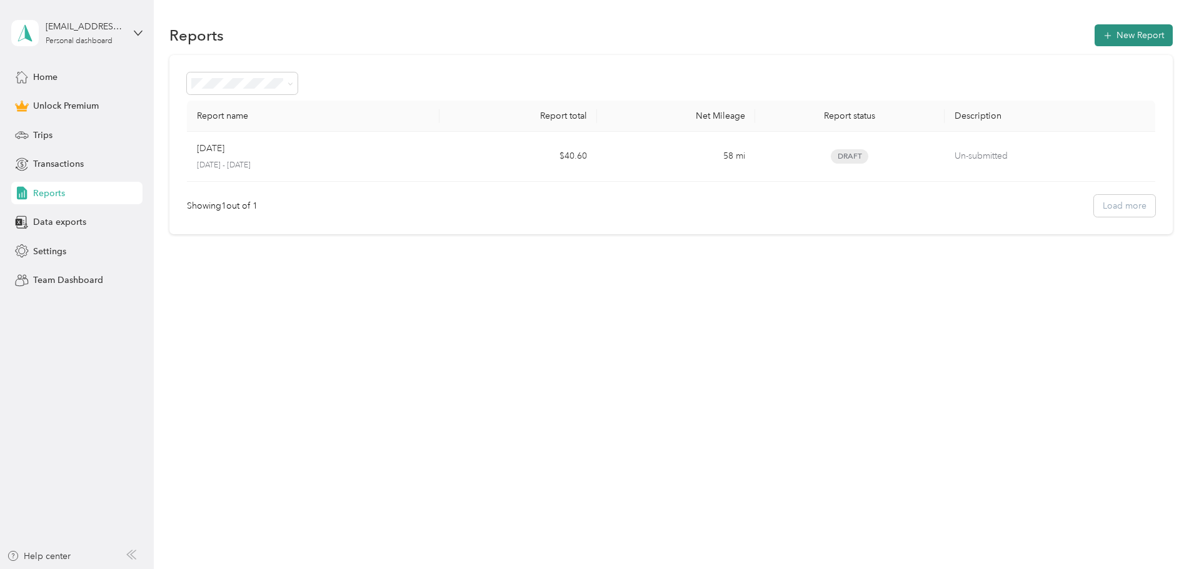
click at [1094, 29] on button "New Report" at bounding box center [1133, 35] width 78 height 22
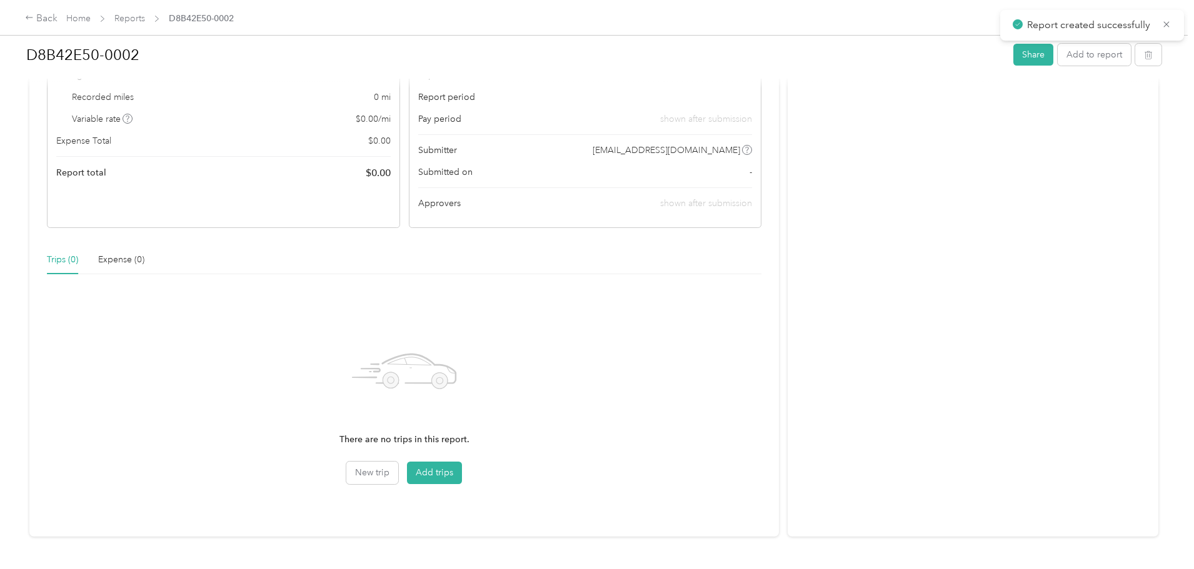
scroll to position [168, 0]
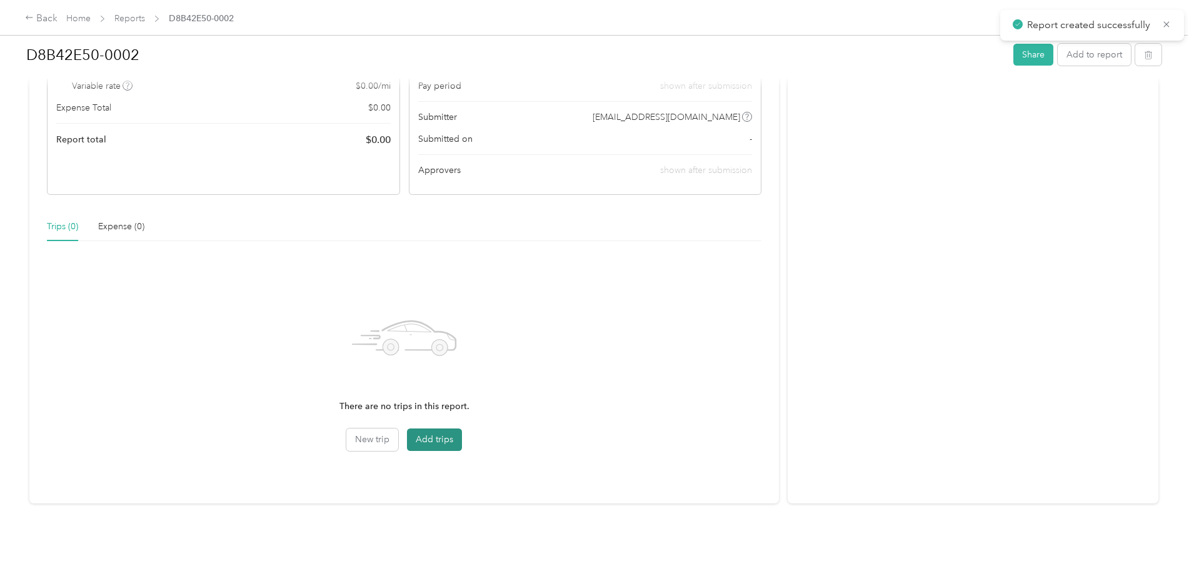
click at [462, 429] on button "Add trips" at bounding box center [434, 440] width 55 height 23
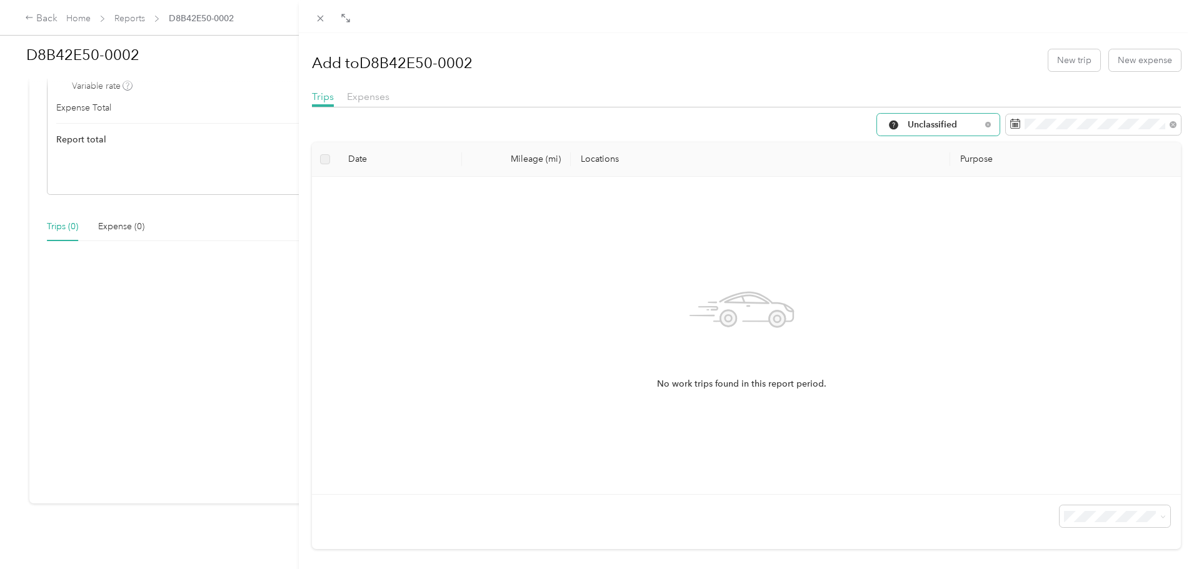
click at [956, 123] on span "Unclassified" at bounding box center [944, 125] width 73 height 9
click at [924, 193] on span "Work" at bounding box center [939, 191] width 83 height 13
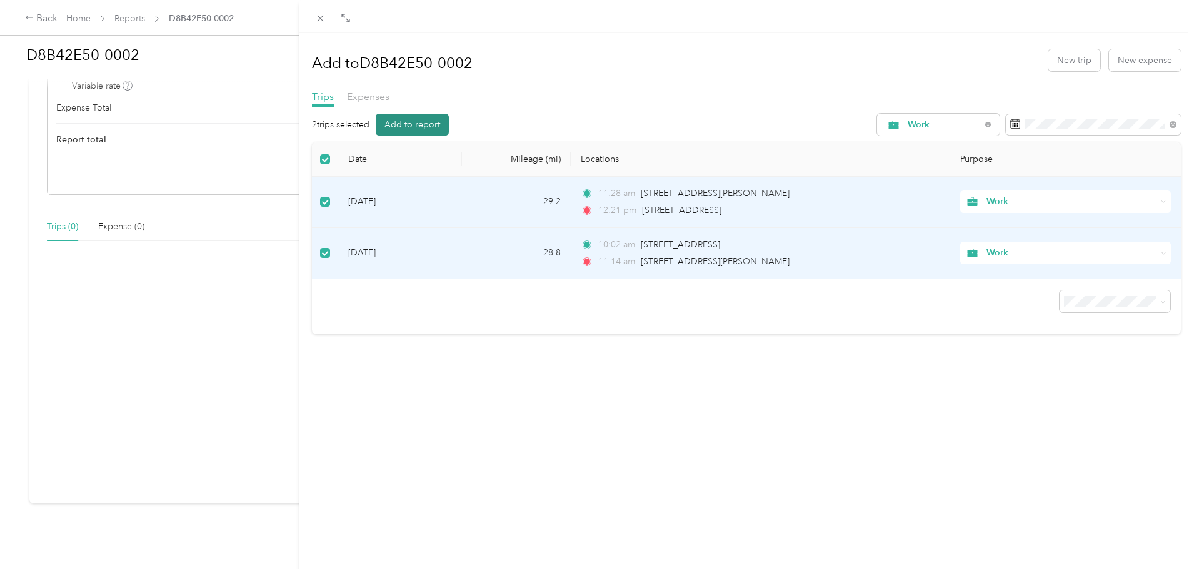
click at [409, 118] on button "Add to report" at bounding box center [412, 125] width 73 height 22
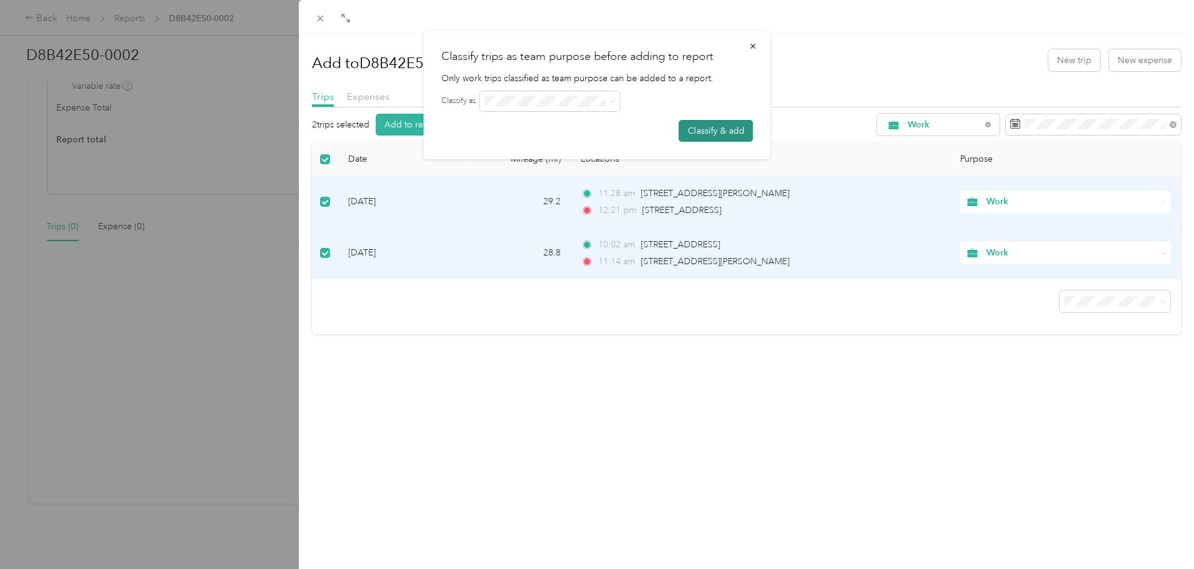
click at [700, 127] on button "Classify & add" at bounding box center [716, 131] width 74 height 22
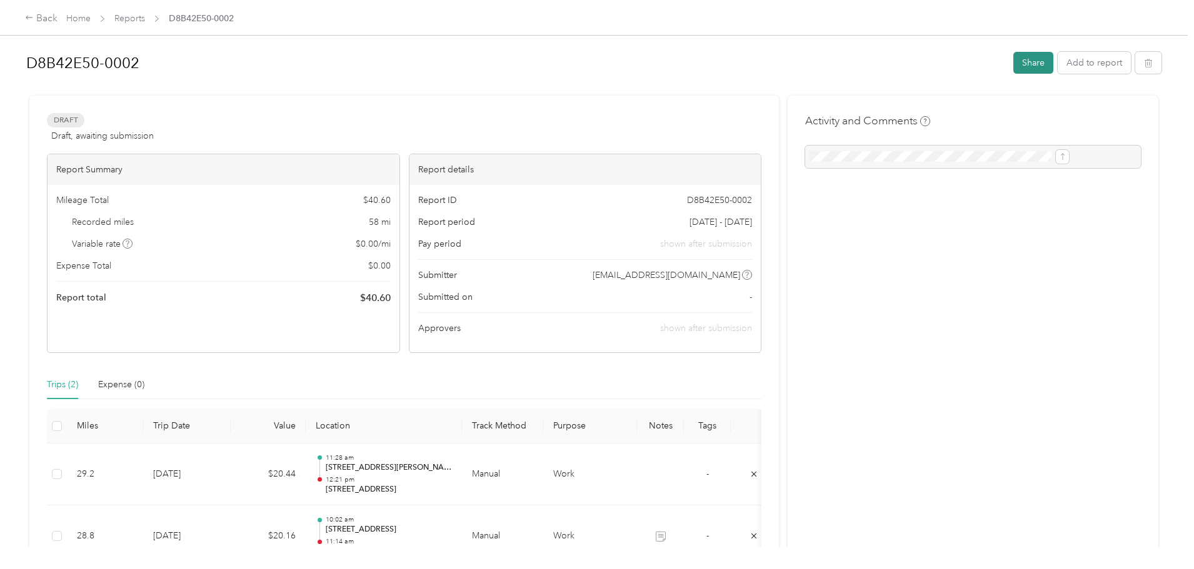
click at [1013, 61] on button "Share" at bounding box center [1033, 63] width 40 height 22
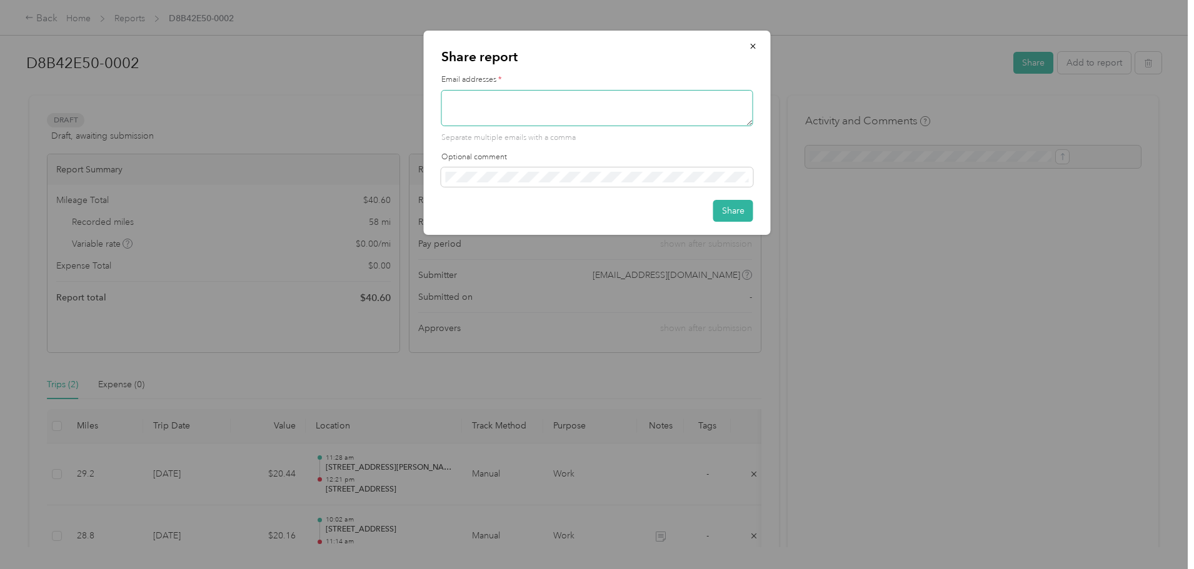
click at [520, 111] on textarea at bounding box center [597, 108] width 312 height 36
type textarea "[EMAIL_ADDRESS][DOMAIN_NAME]"
click at [739, 211] on button "Share" at bounding box center [733, 211] width 40 height 22
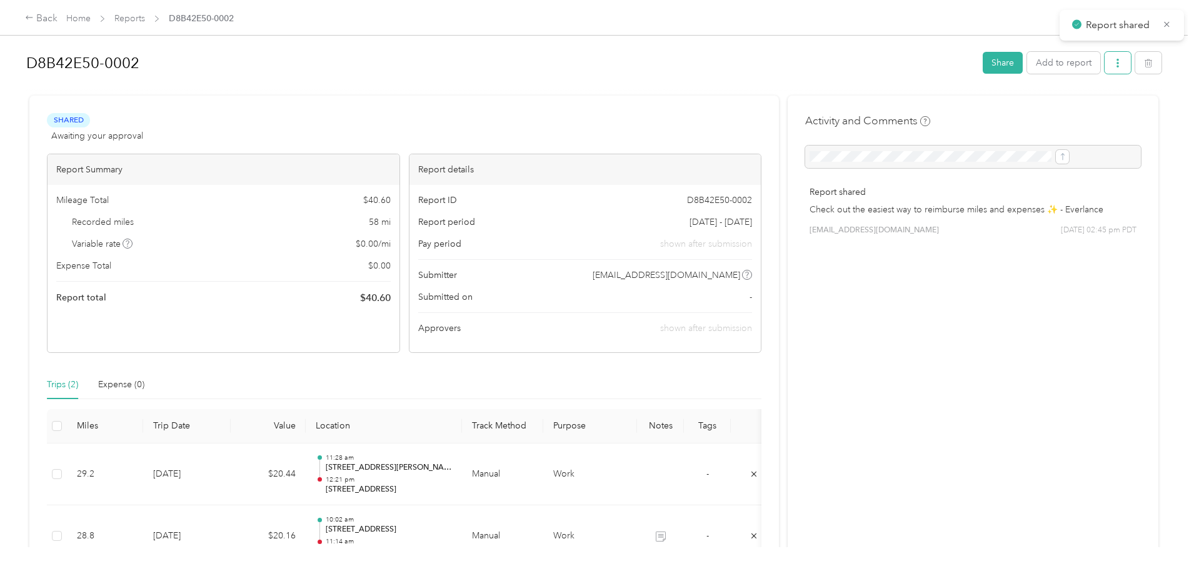
click at [1113, 61] on icon "button" at bounding box center [1117, 63] width 9 height 9
click at [985, 113] on span "Download" at bounding box center [979, 109] width 41 height 13
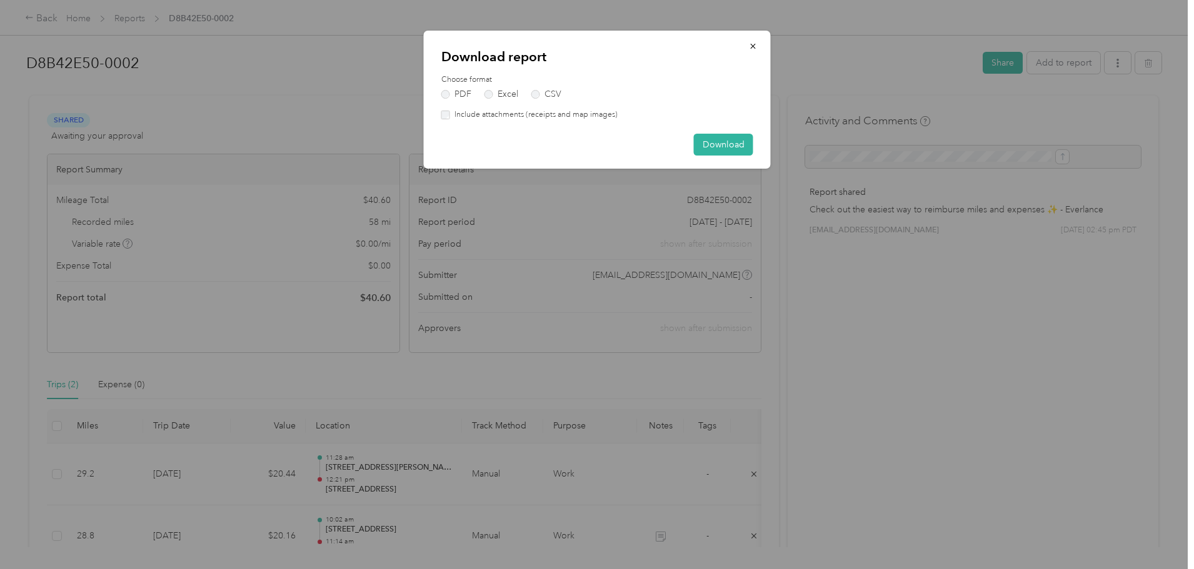
click at [482, 116] on label "Include attachments (receipts and map images)" at bounding box center [534, 114] width 168 height 11
click at [726, 142] on button "Download" at bounding box center [723, 145] width 59 height 22
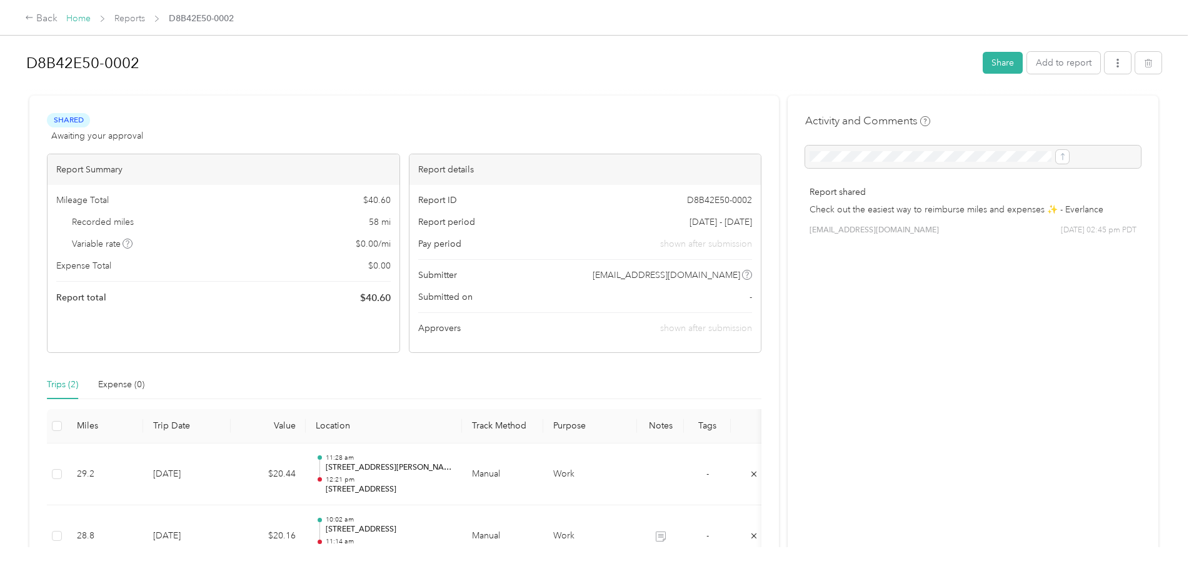
click at [91, 17] on link "Home" at bounding box center [78, 18] width 24 height 11
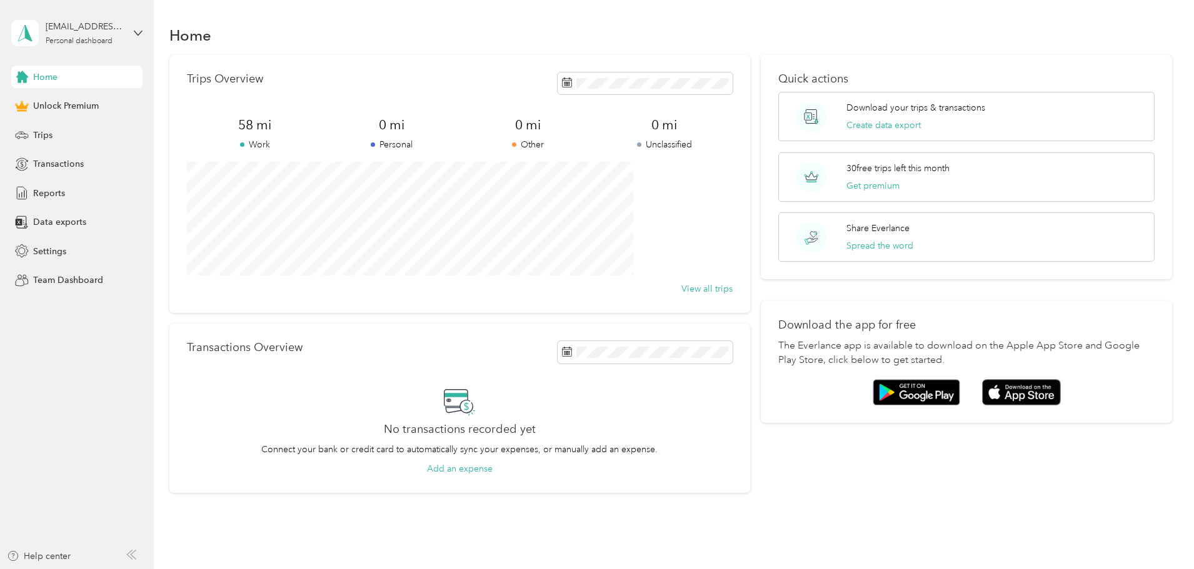
drag, startPoint x: 1130, startPoint y: 5, endPoint x: 141, endPoint y: 435, distance: 1078.2
click at [141, 435] on aside "[EMAIL_ADDRESS][DOMAIN_NAME] Personal dashboard Home Unlock Premium Trips Trans…" at bounding box center [77, 284] width 154 height 569
